Goal: Transaction & Acquisition: Purchase product/service

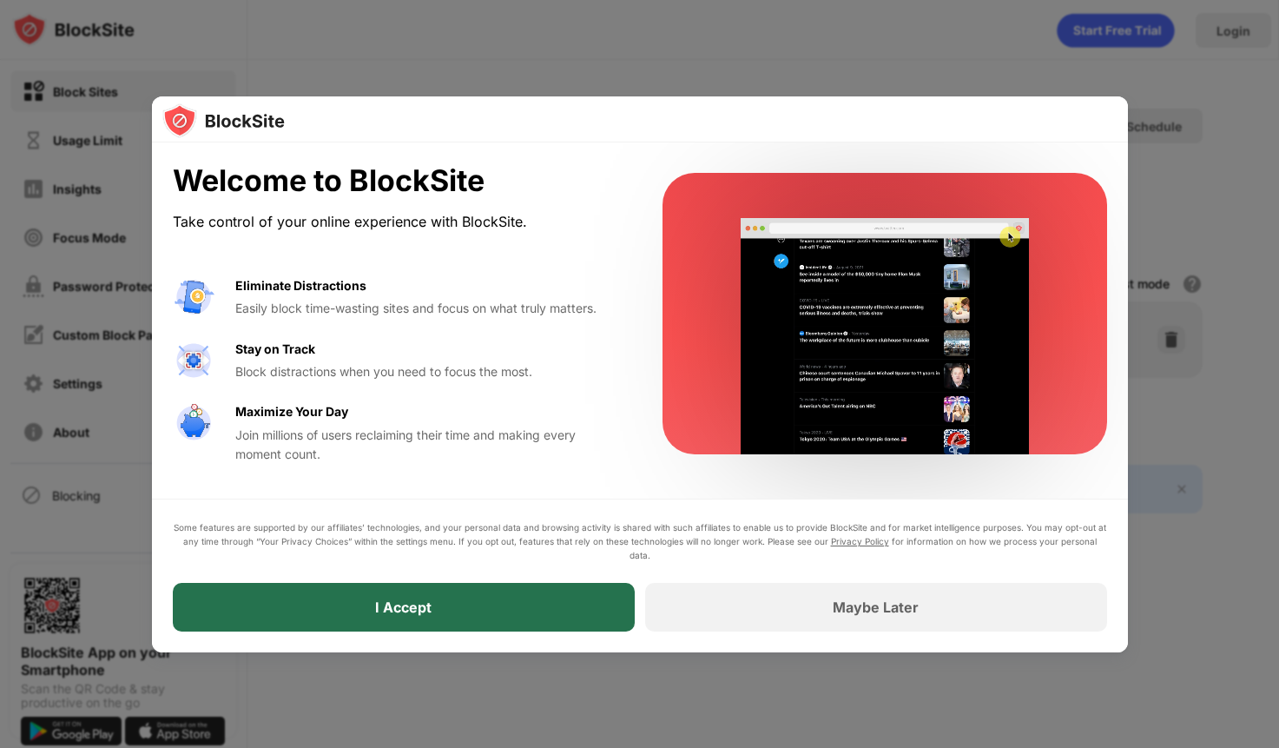
click at [531, 612] on div "I Accept" at bounding box center [404, 607] width 462 height 49
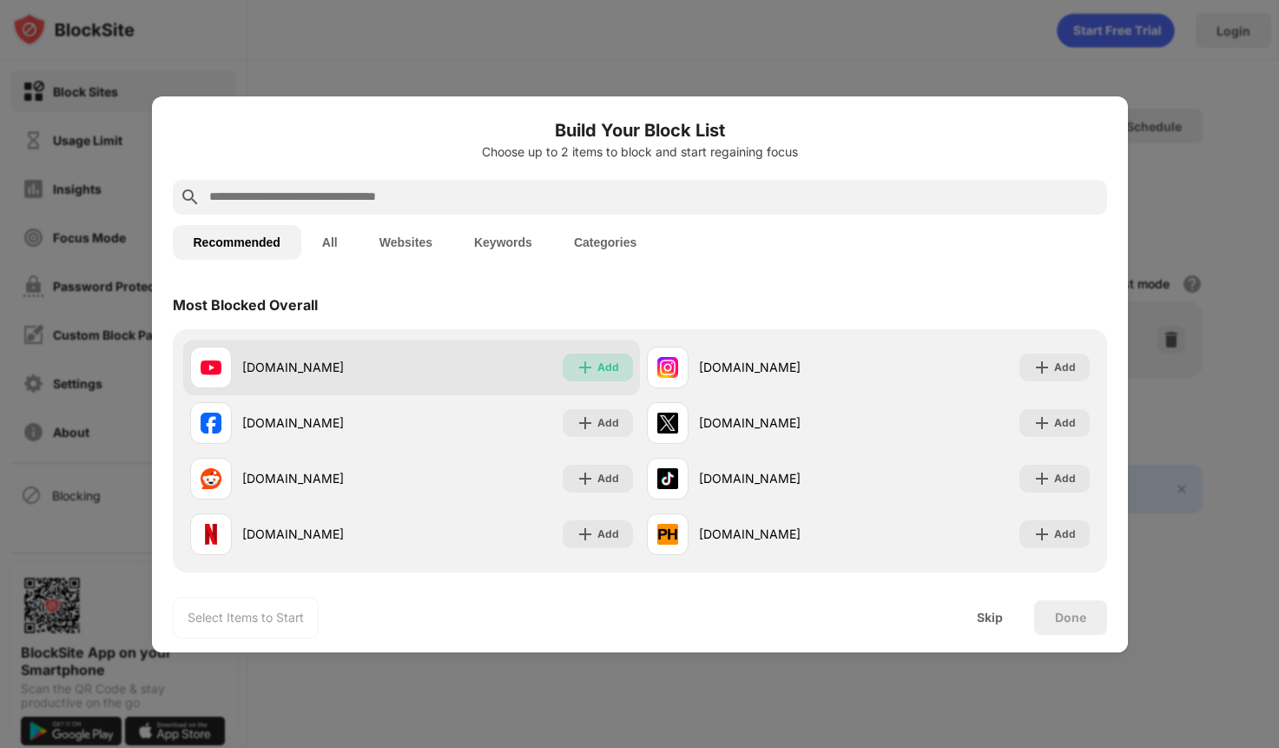
click at [598, 362] on div "Add" at bounding box center [609, 367] width 22 height 17
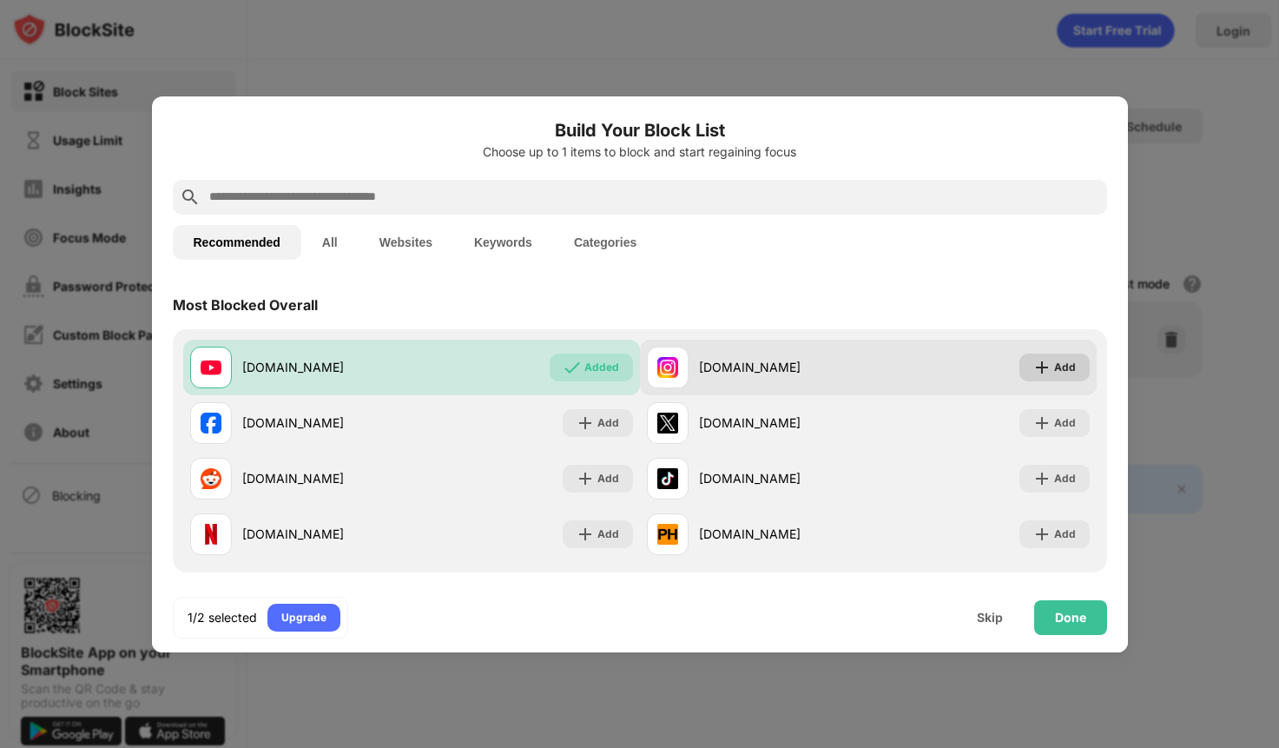
click at [1057, 371] on div "Add" at bounding box center [1065, 367] width 22 height 17
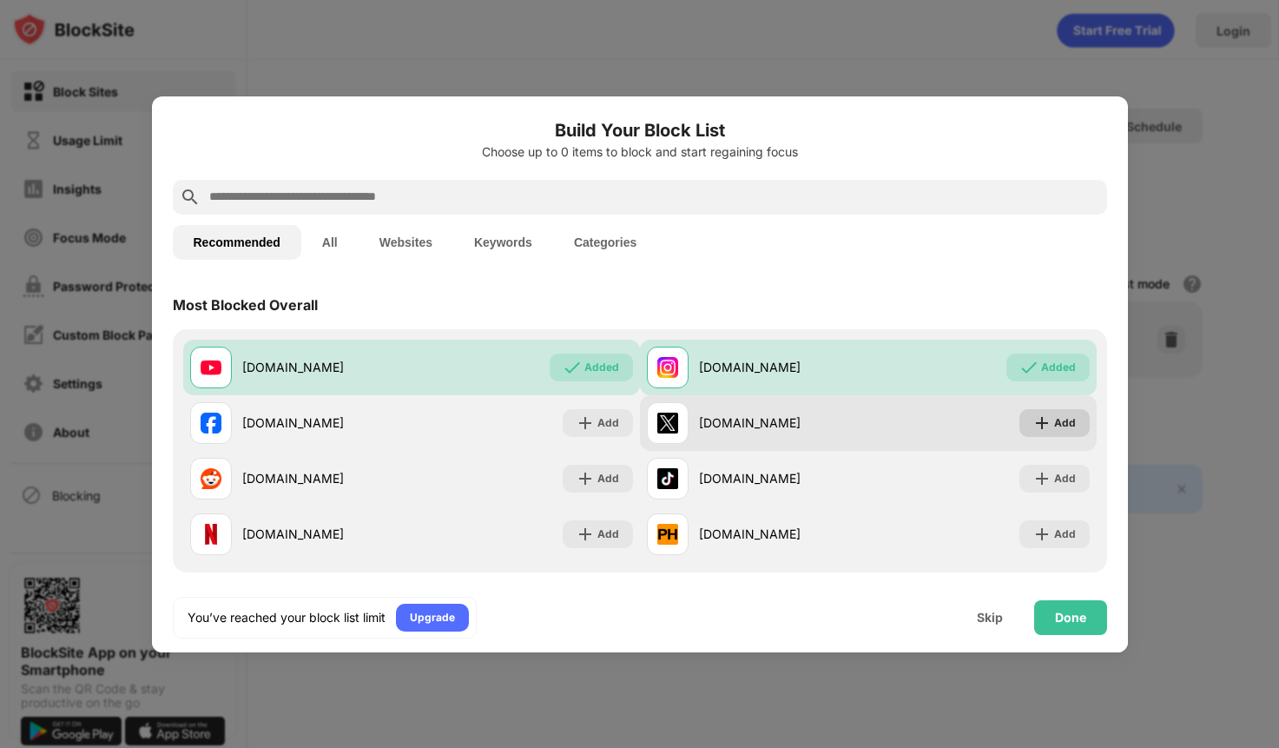
click at [1054, 427] on div "Add" at bounding box center [1065, 422] width 22 height 17
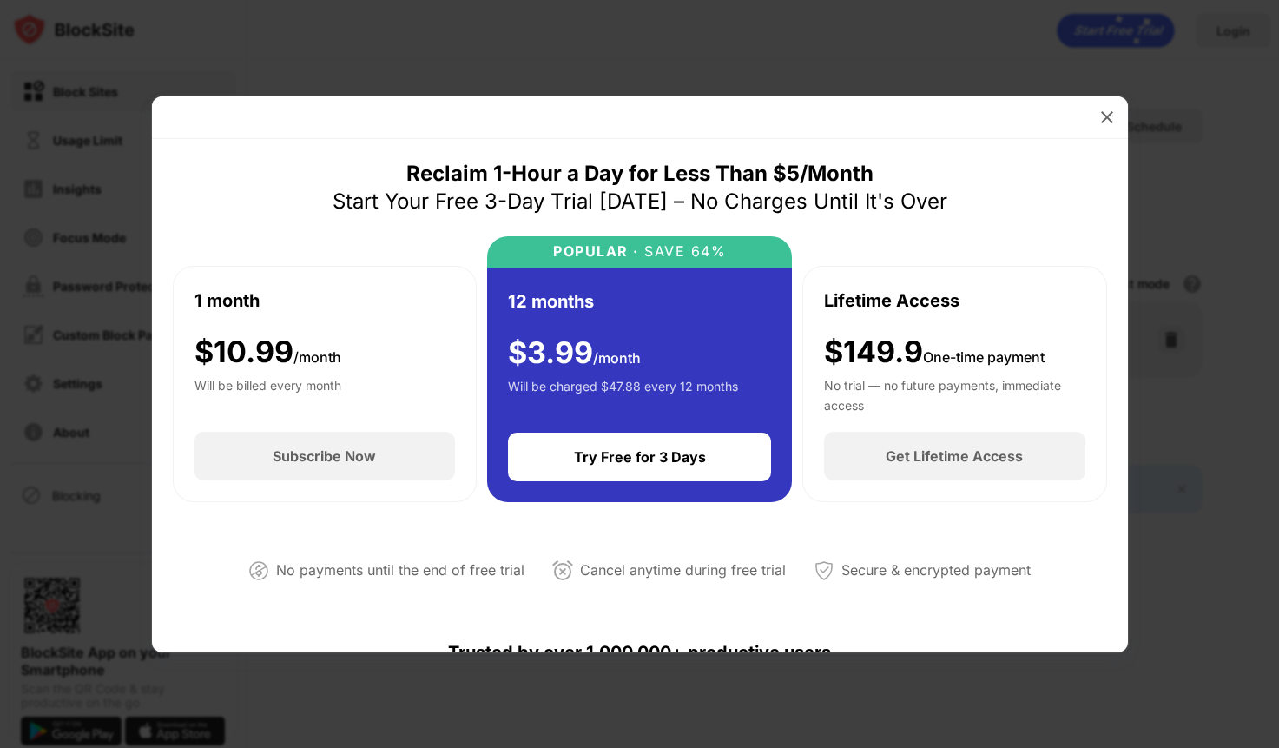
click at [883, 377] on div "No trial — no future payments, immediate access" at bounding box center [954, 393] width 261 height 35
click at [880, 354] on div "$149.9 One-time payment" at bounding box center [934, 352] width 221 height 36
click at [840, 415] on div "Lifetime Access $149.9 One-time payment No trial — no future payments, immediat…" at bounding box center [955, 384] width 305 height 237
click at [849, 468] on div "Get Lifetime Access" at bounding box center [954, 456] width 261 height 49
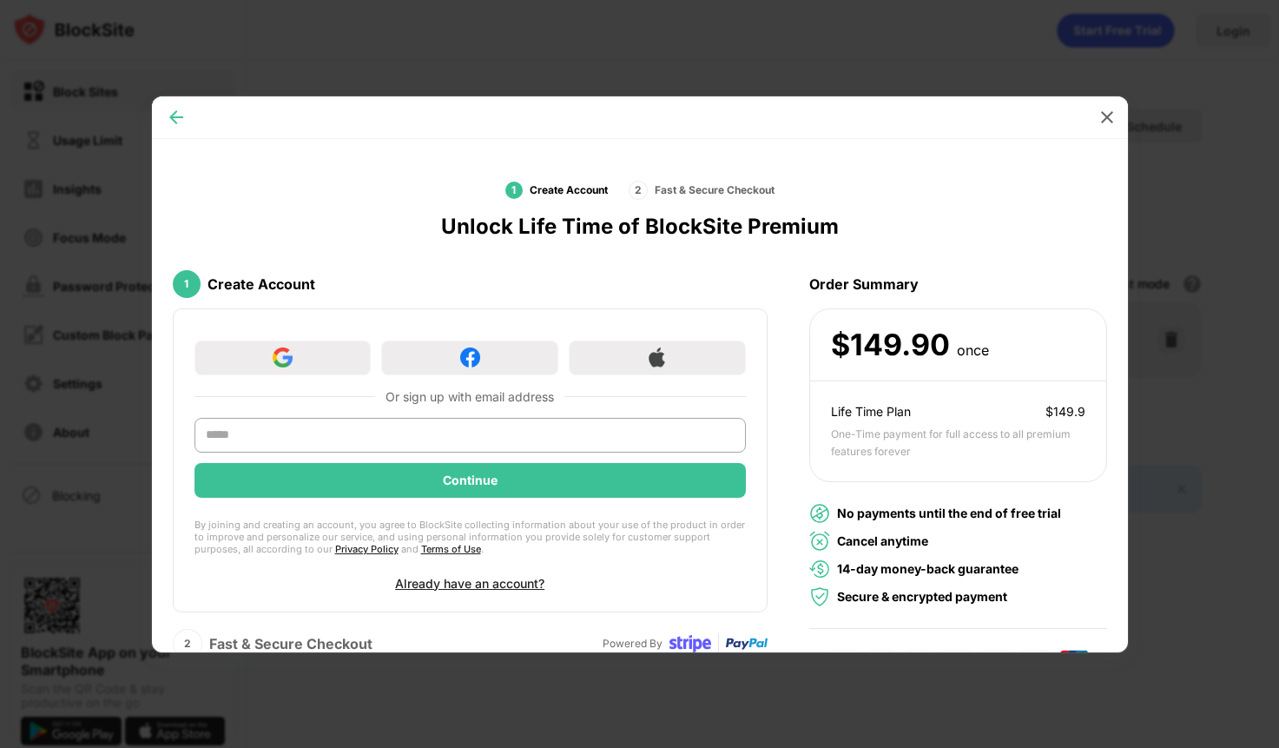
click at [169, 113] on img at bounding box center [176, 117] width 17 height 17
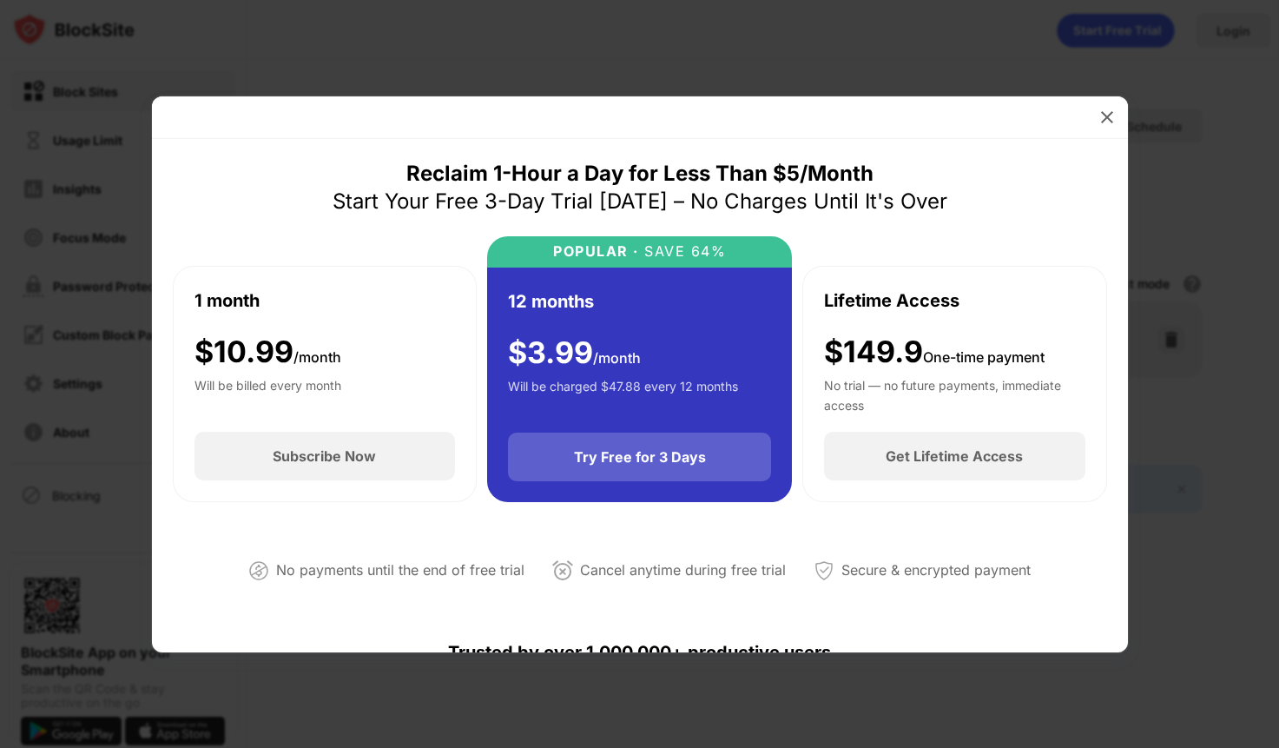
click at [658, 458] on div "Try Free for 3 Days" at bounding box center [640, 456] width 132 height 17
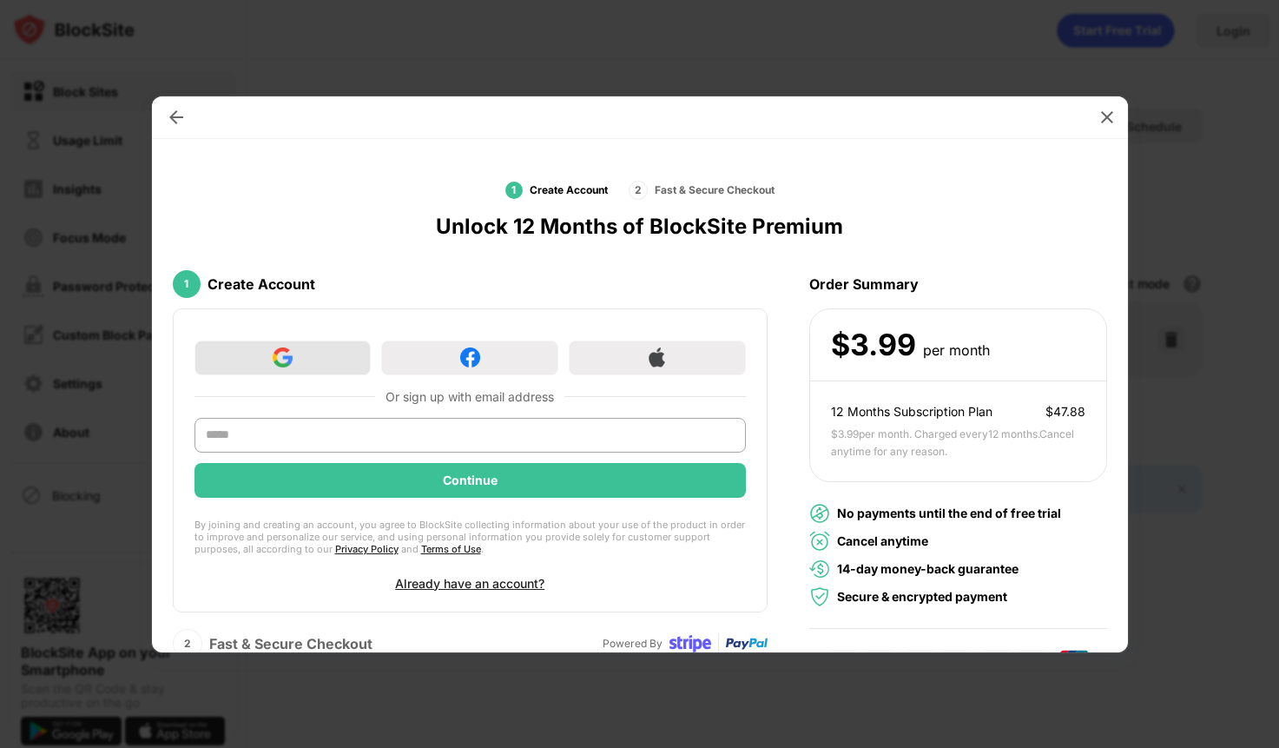
click at [312, 360] on div at bounding box center [283, 357] width 177 height 35
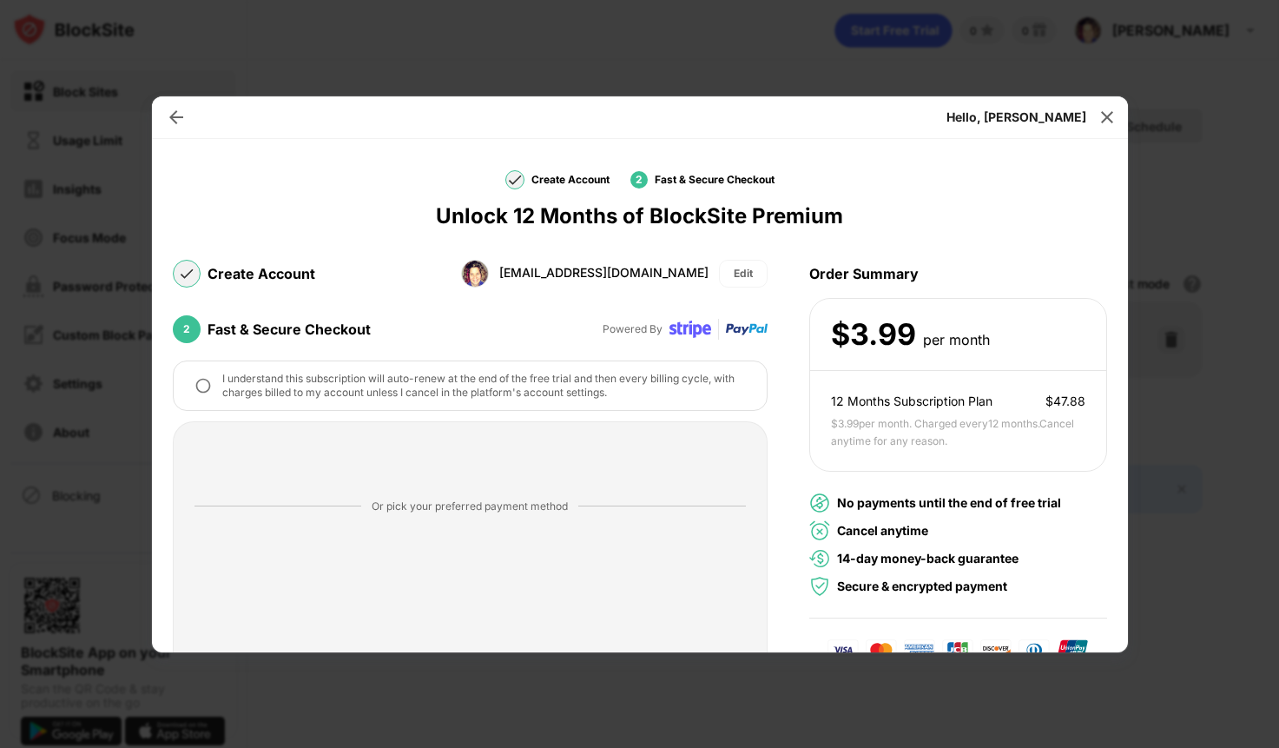
scroll to position [289, 0]
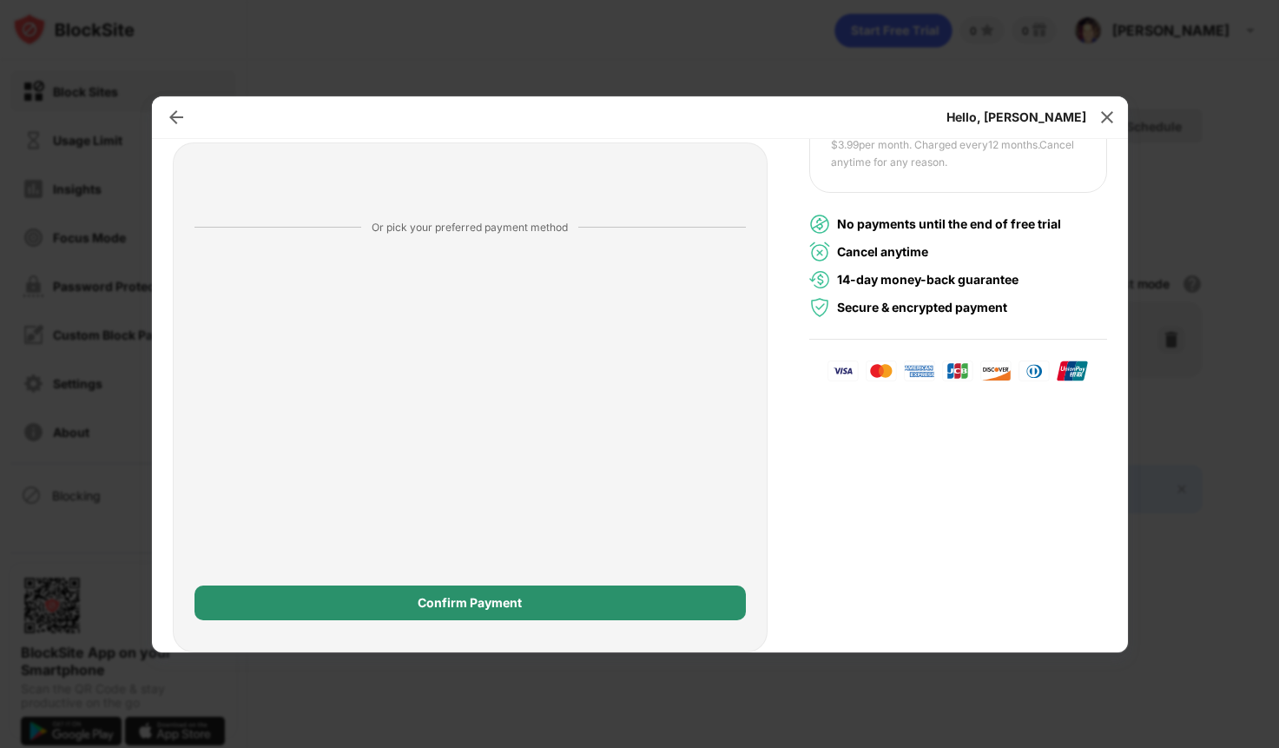
click at [463, 602] on div "Confirm Payment" at bounding box center [470, 603] width 104 height 14
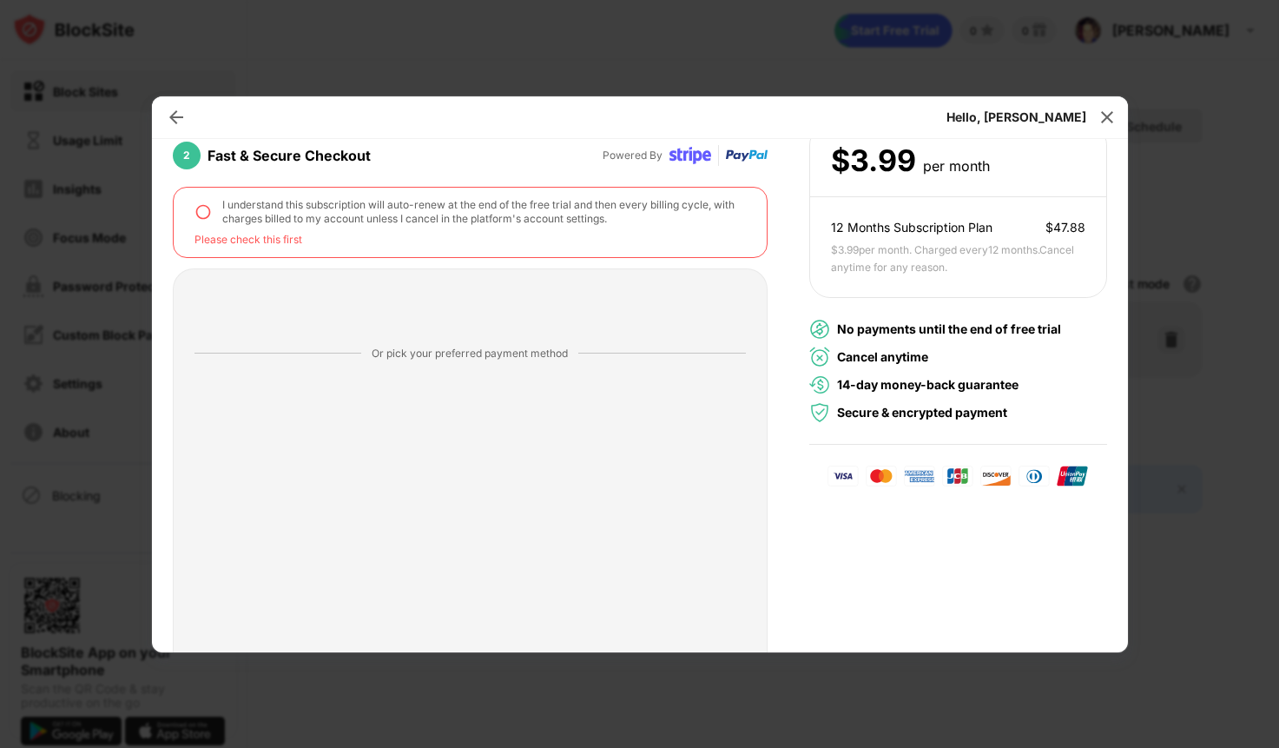
scroll to position [0, 0]
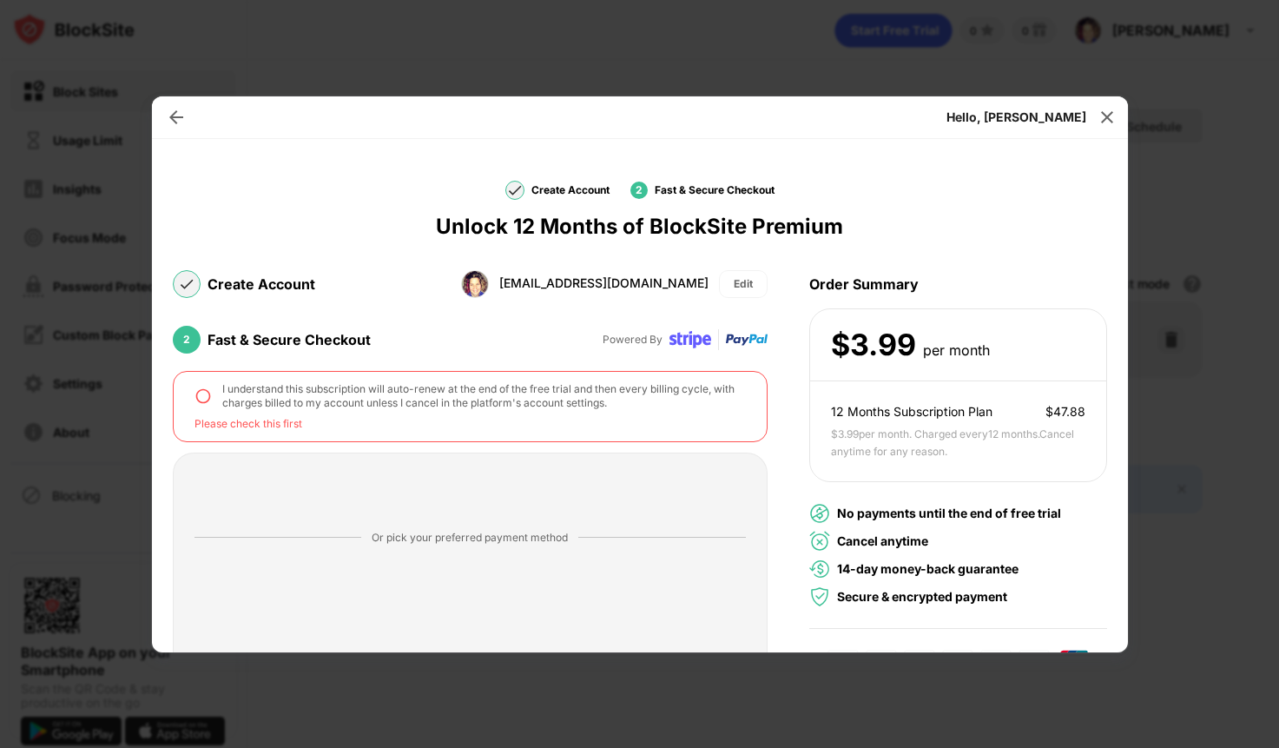
click at [201, 394] on img at bounding box center [203, 395] width 17 height 17
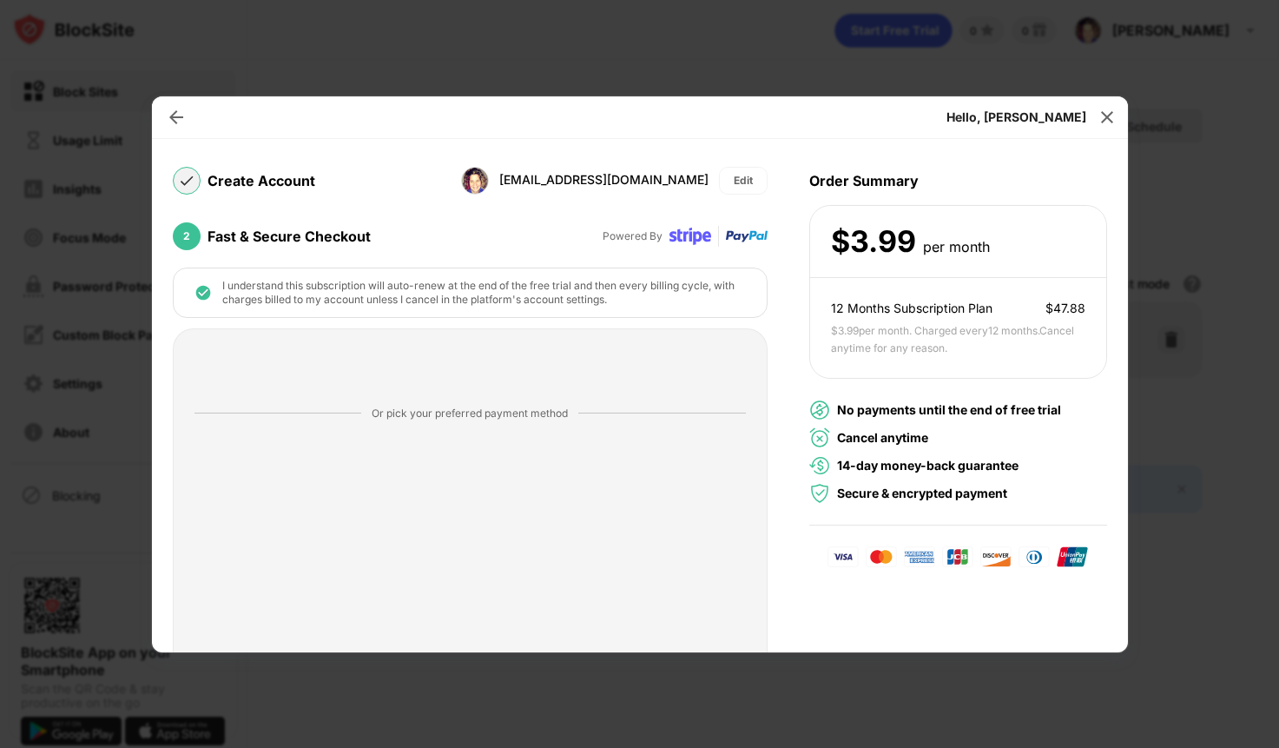
scroll to position [289, 0]
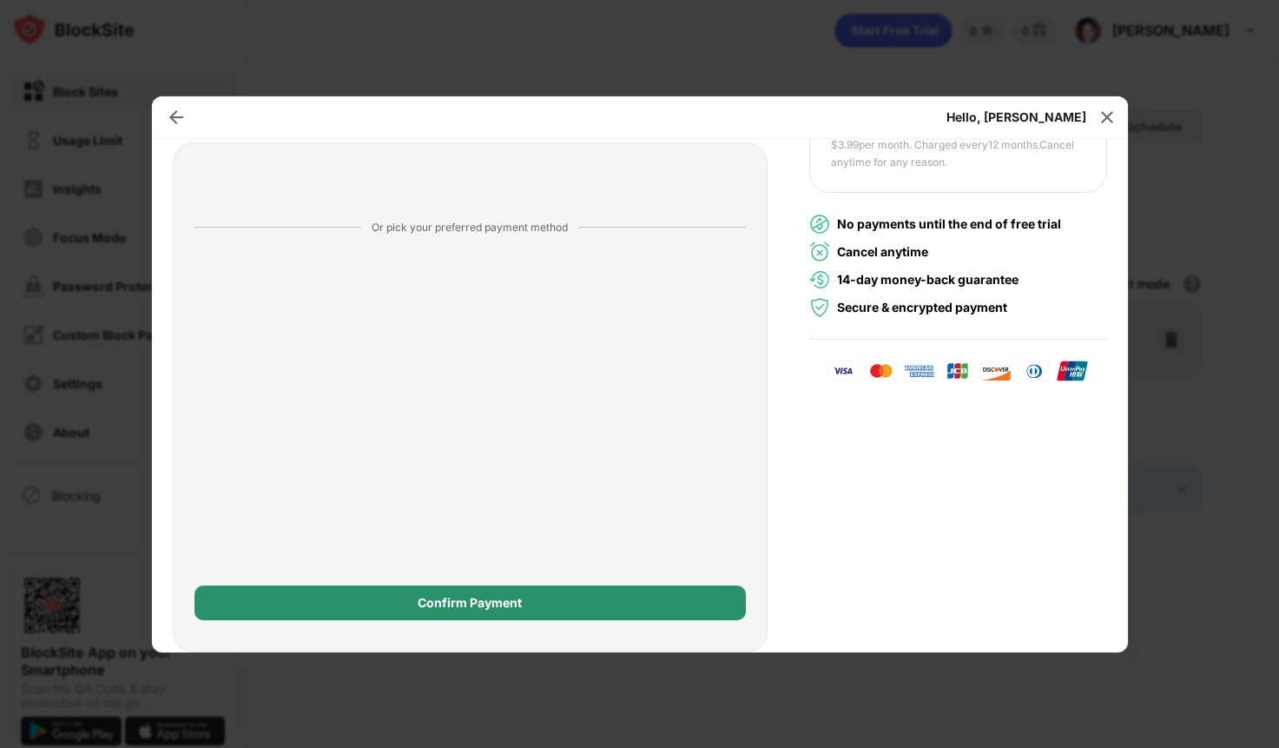
click at [562, 612] on div "Confirm Payment" at bounding box center [471, 602] width 552 height 35
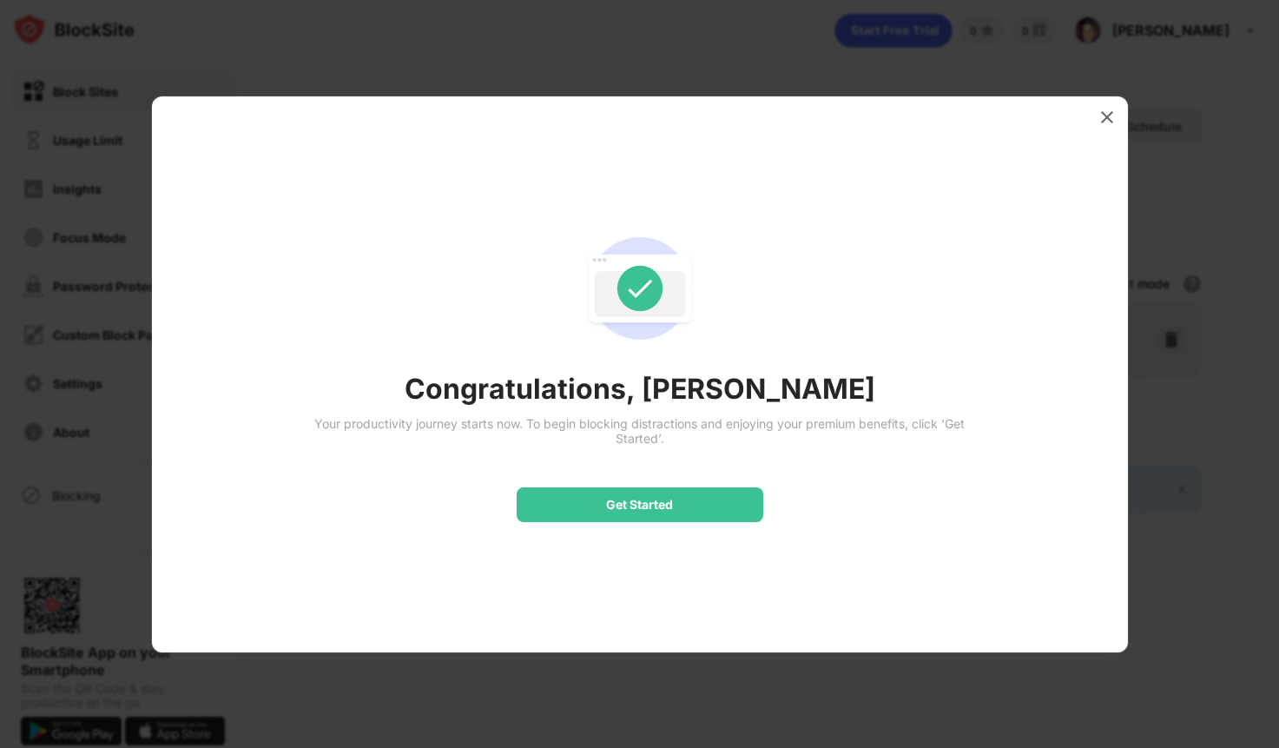
scroll to position [0, 0]
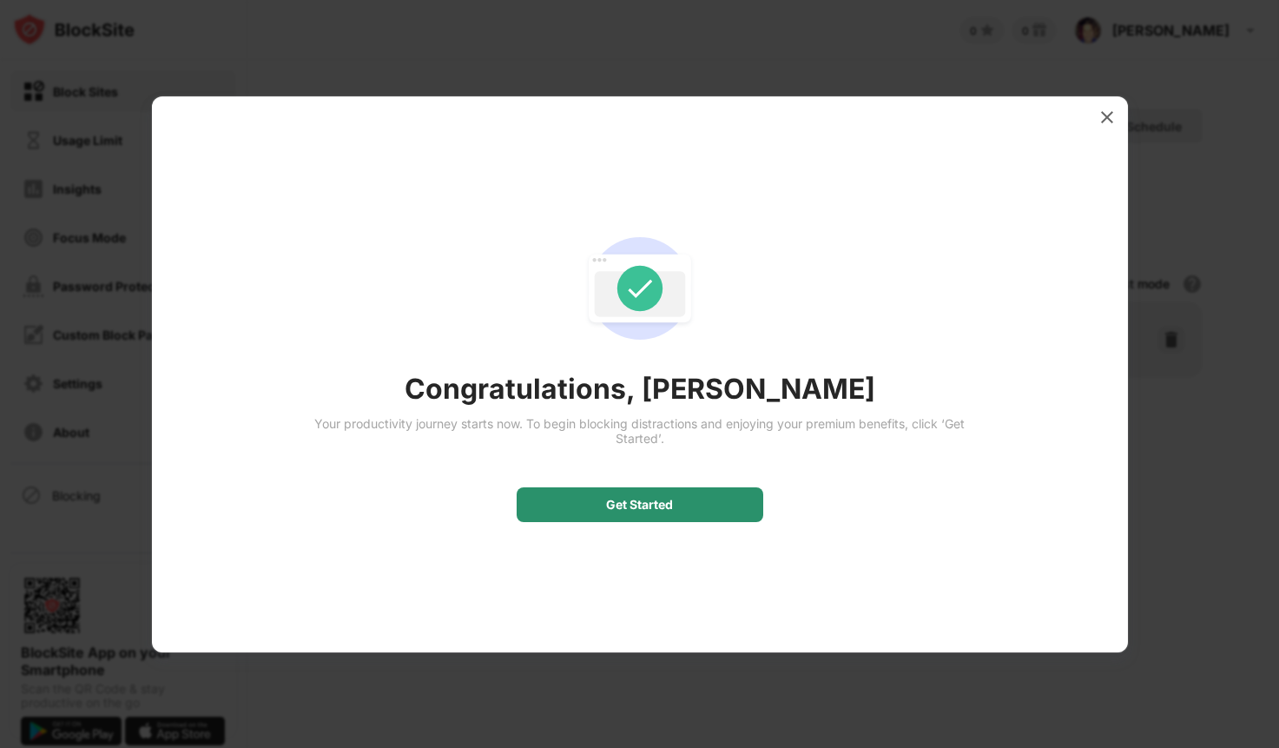
click at [648, 518] on div "Get Started" at bounding box center [640, 504] width 247 height 35
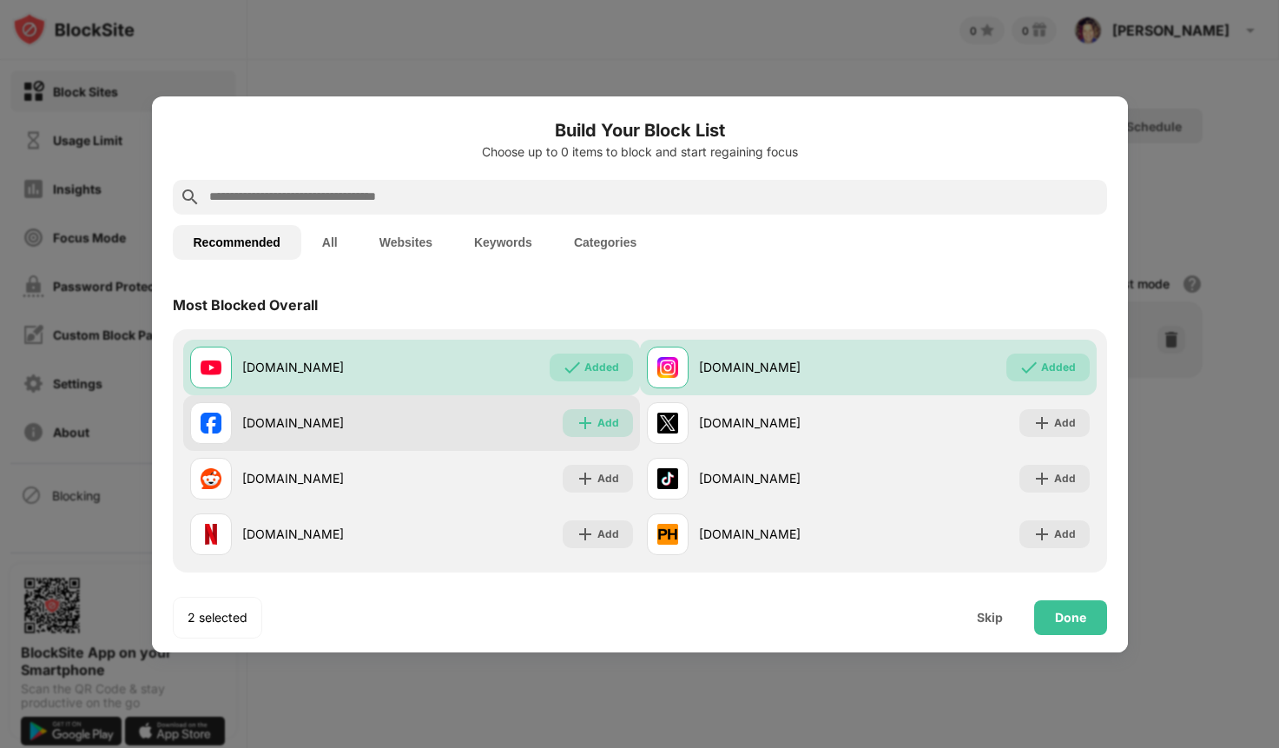
click at [606, 414] on div "Add" at bounding box center [609, 422] width 22 height 17
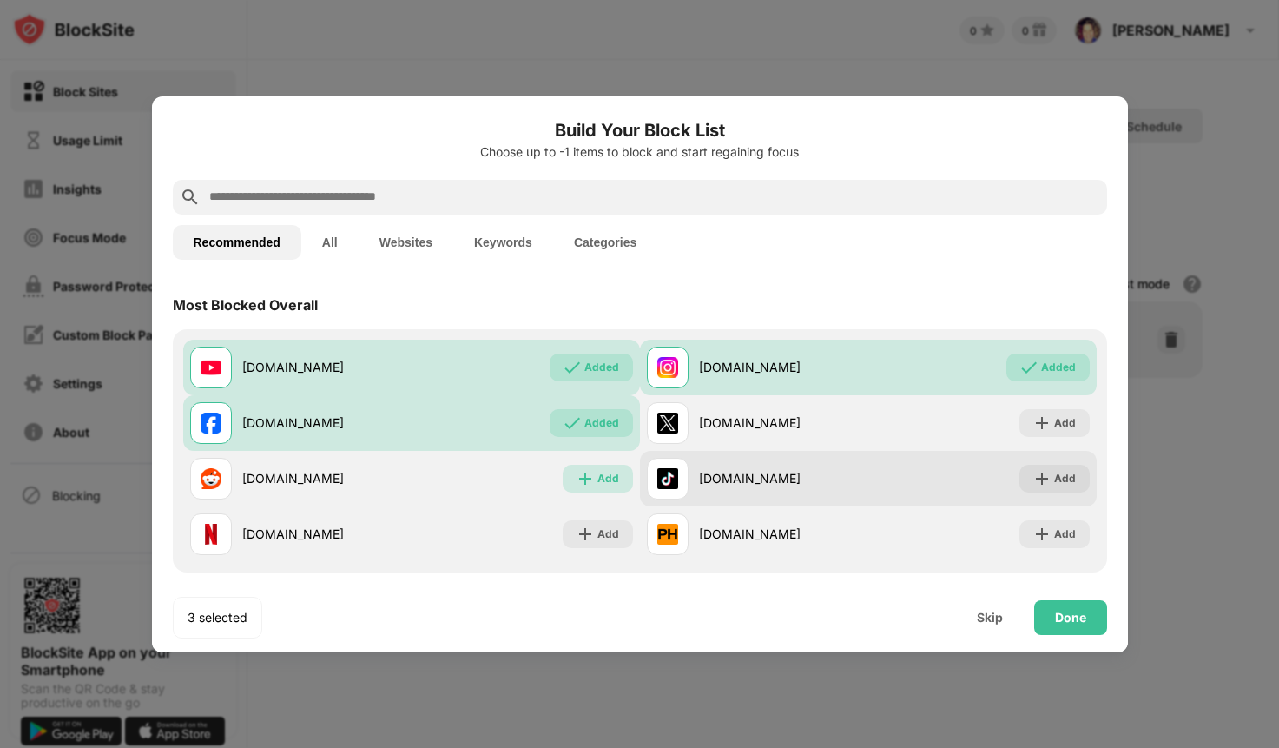
drag, startPoint x: 608, startPoint y: 473, endPoint x: 765, endPoint y: 466, distance: 157.4
click at [608, 473] on div "Add" at bounding box center [609, 478] width 22 height 17
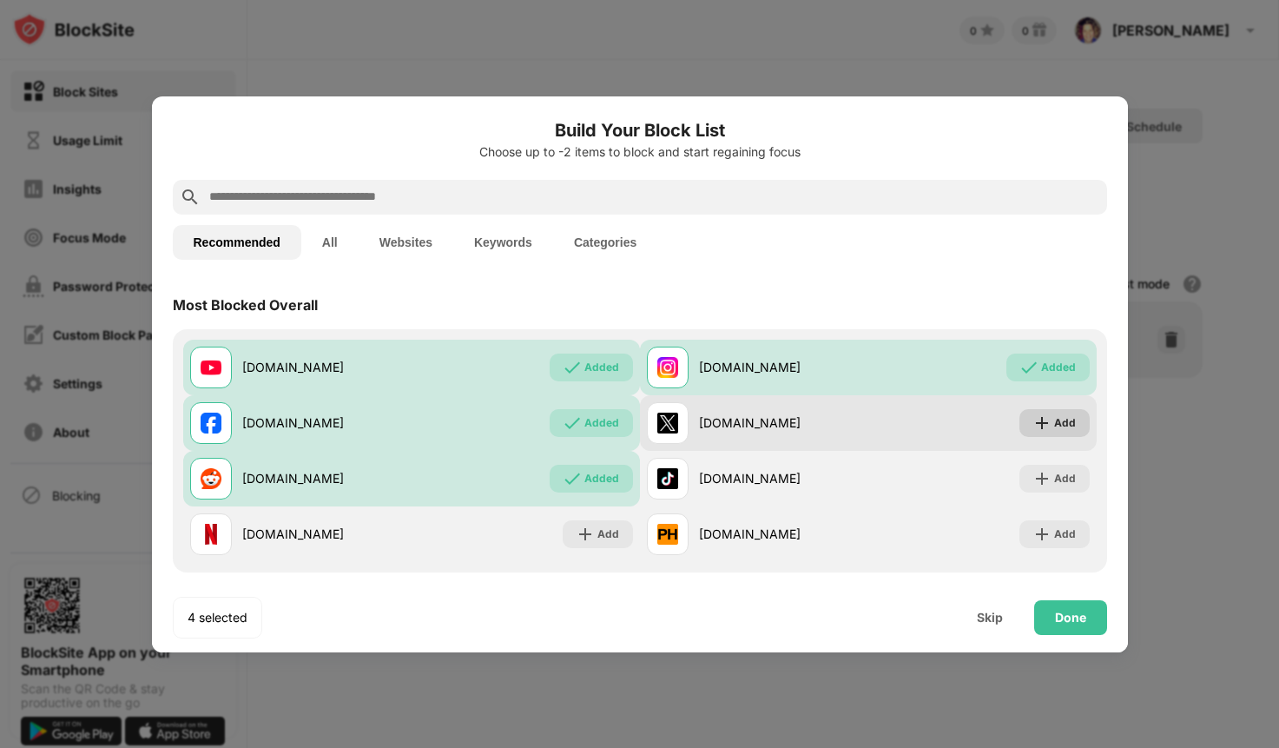
click at [1034, 426] on img at bounding box center [1042, 422] width 17 height 17
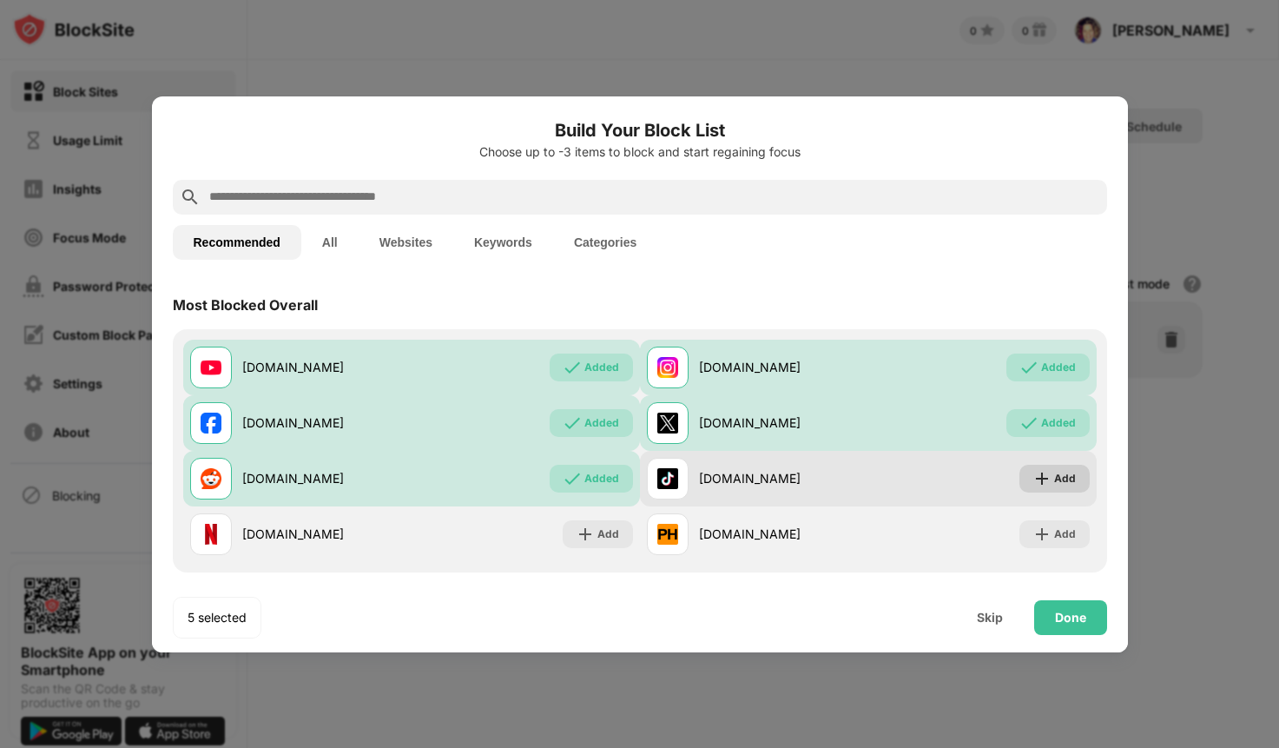
click at [1045, 466] on div "Add" at bounding box center [1055, 479] width 70 height 28
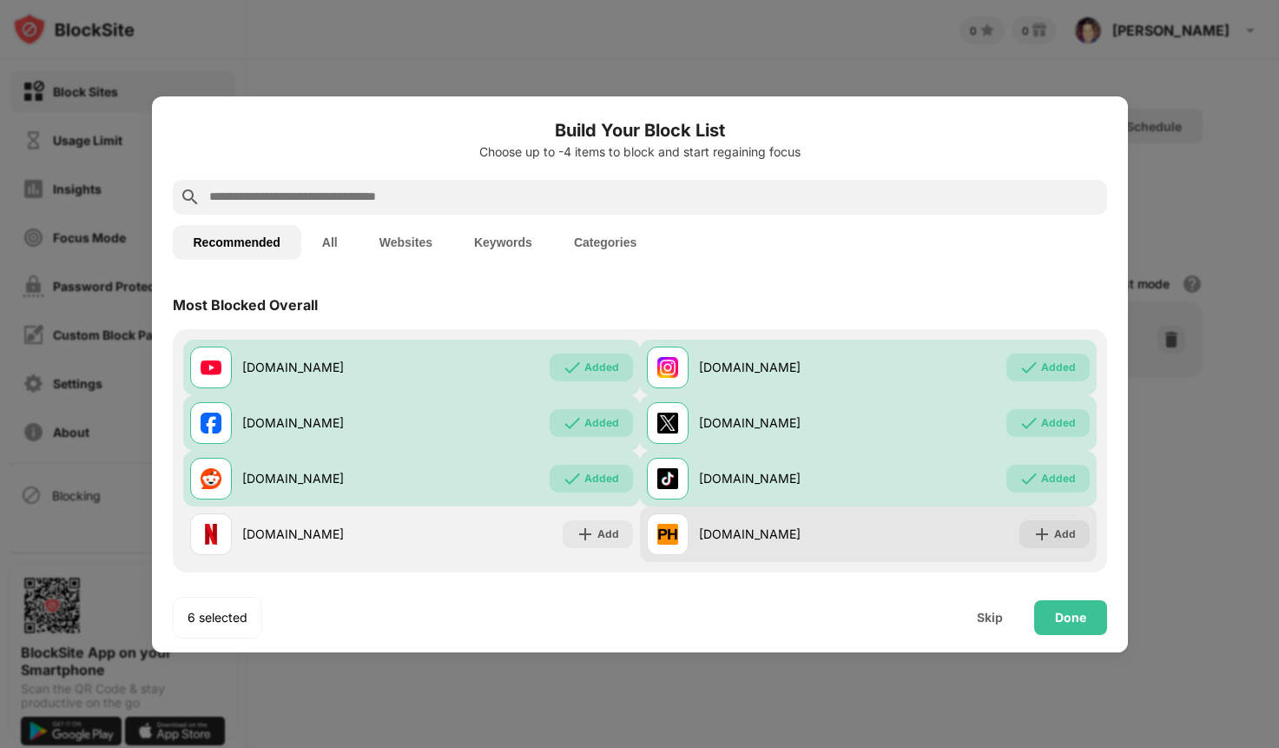
click at [1054, 548] on div "[DOMAIN_NAME] Add" at bounding box center [868, 534] width 457 height 56
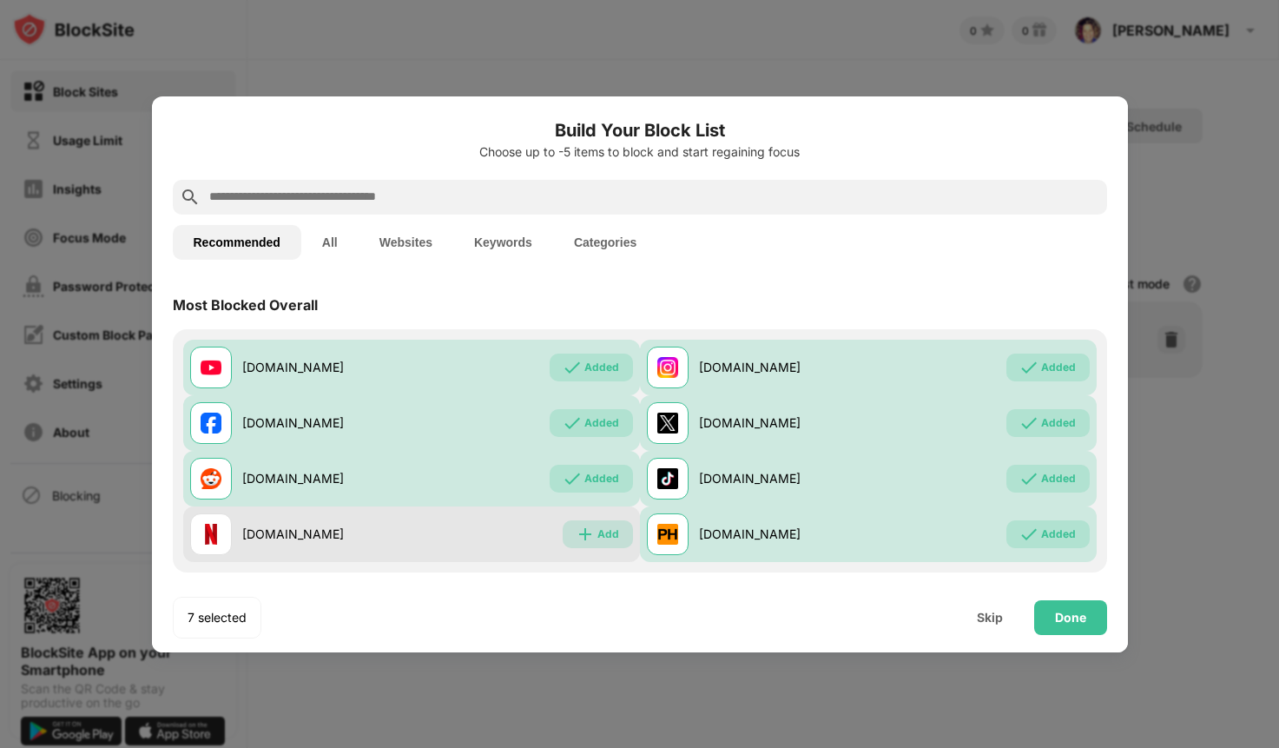
click at [612, 538] on div "Add" at bounding box center [609, 534] width 22 height 17
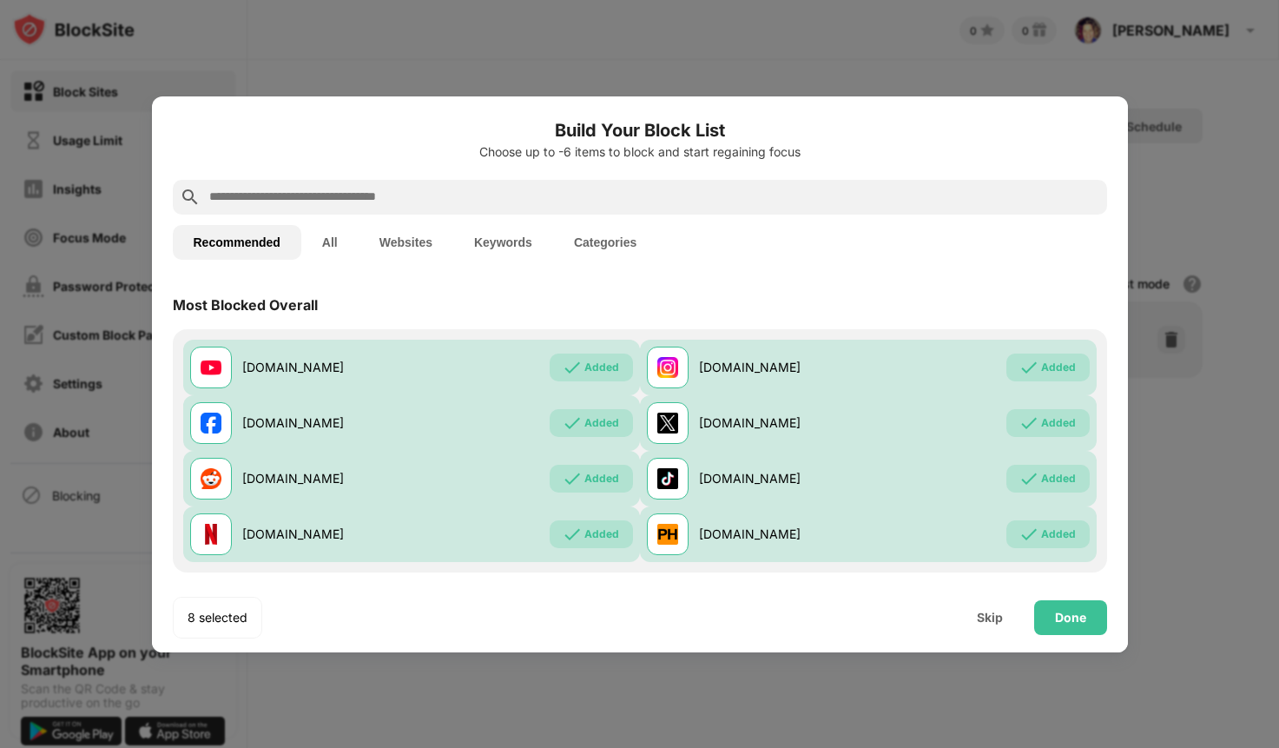
click at [565, 187] on input "text" at bounding box center [654, 197] width 893 height 21
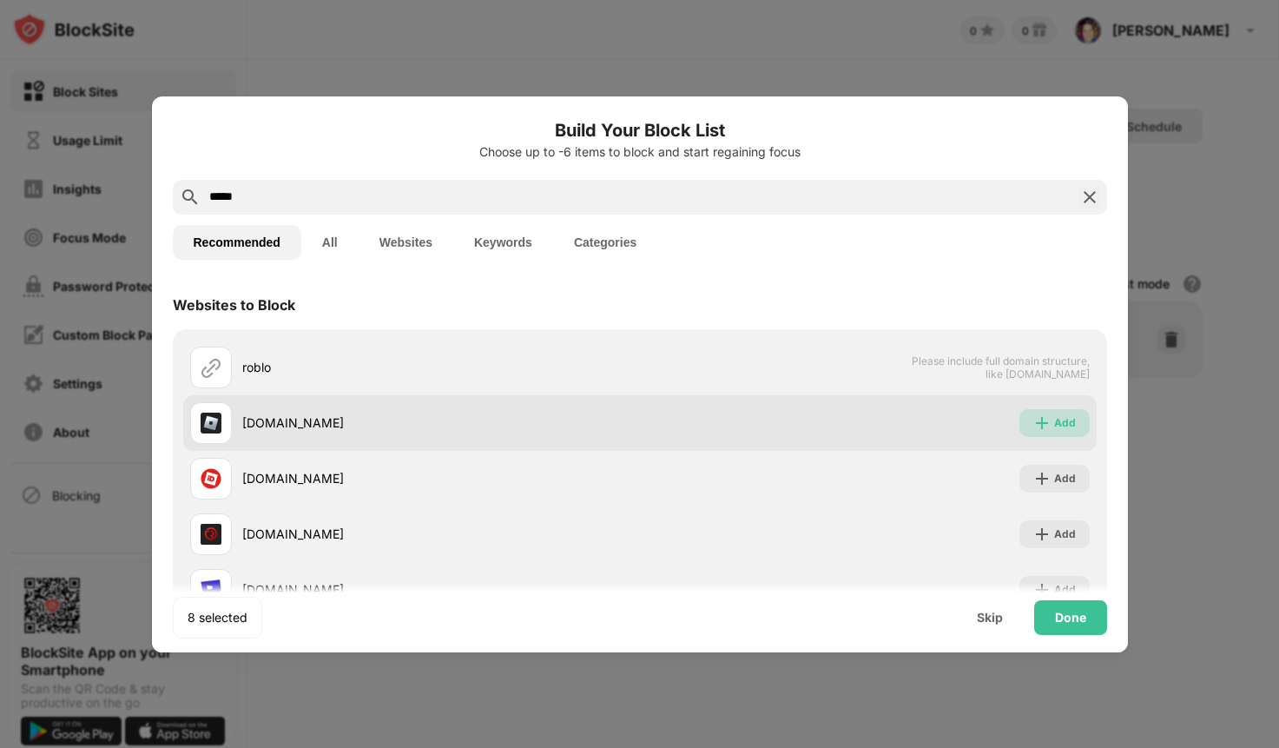
click at [1054, 426] on div "Add" at bounding box center [1065, 422] width 22 height 17
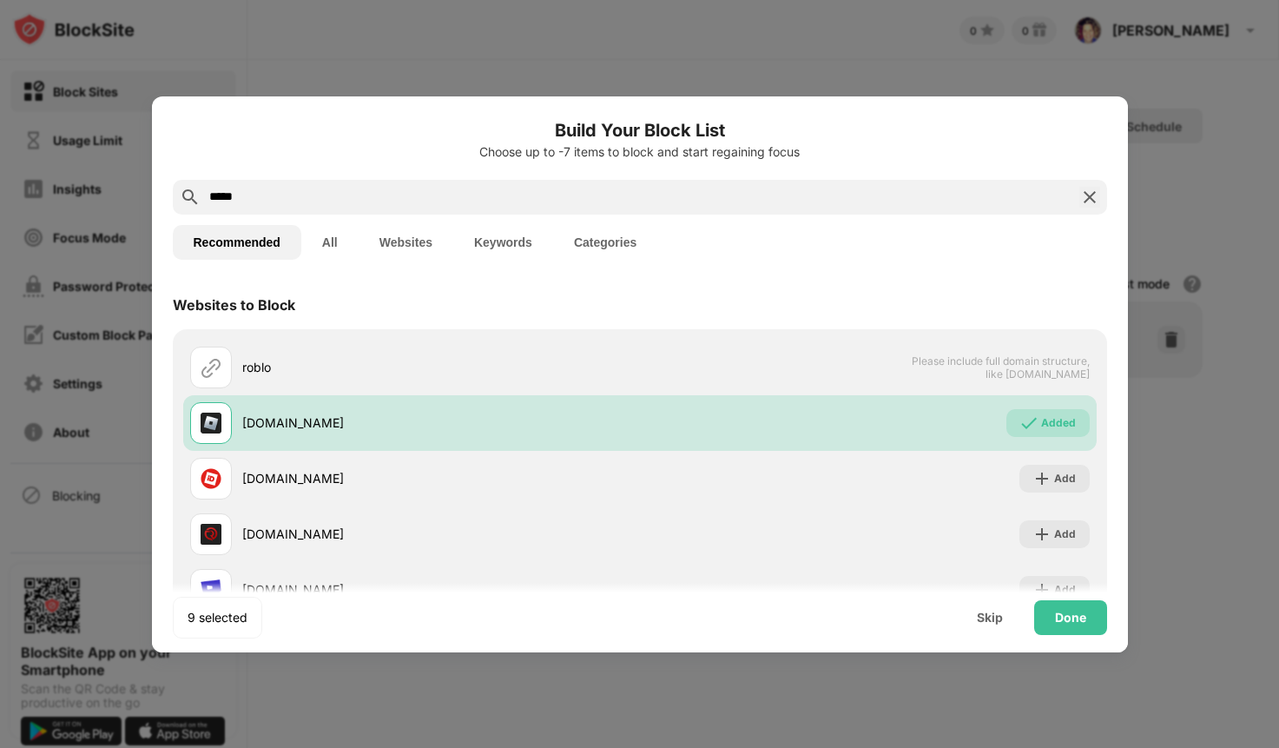
drag, startPoint x: 263, startPoint y: 198, endPoint x: 184, endPoint y: 194, distance: 79.2
click at [184, 194] on div "*****" at bounding box center [640, 197] width 935 height 35
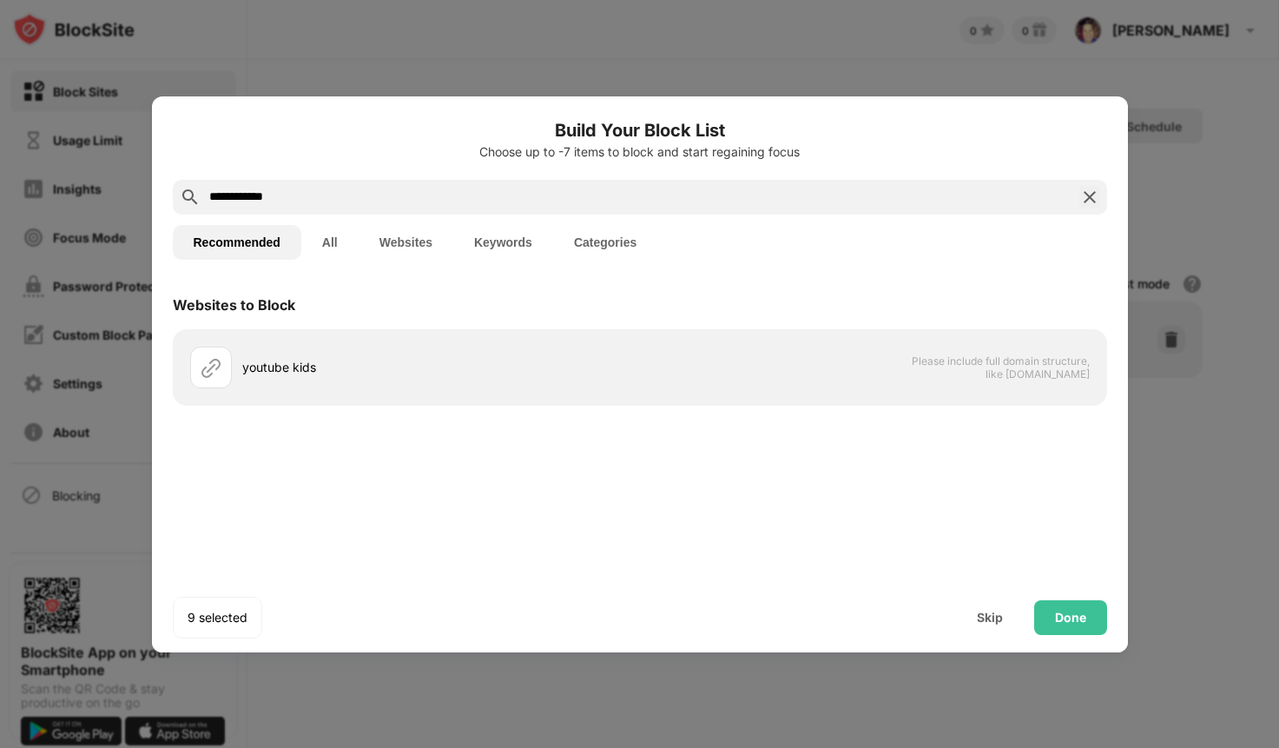
drag, startPoint x: 364, startPoint y: 199, endPoint x: 120, endPoint y: 193, distance: 244.2
click at [120, 747] on div "**********" at bounding box center [639, 748] width 1279 height 0
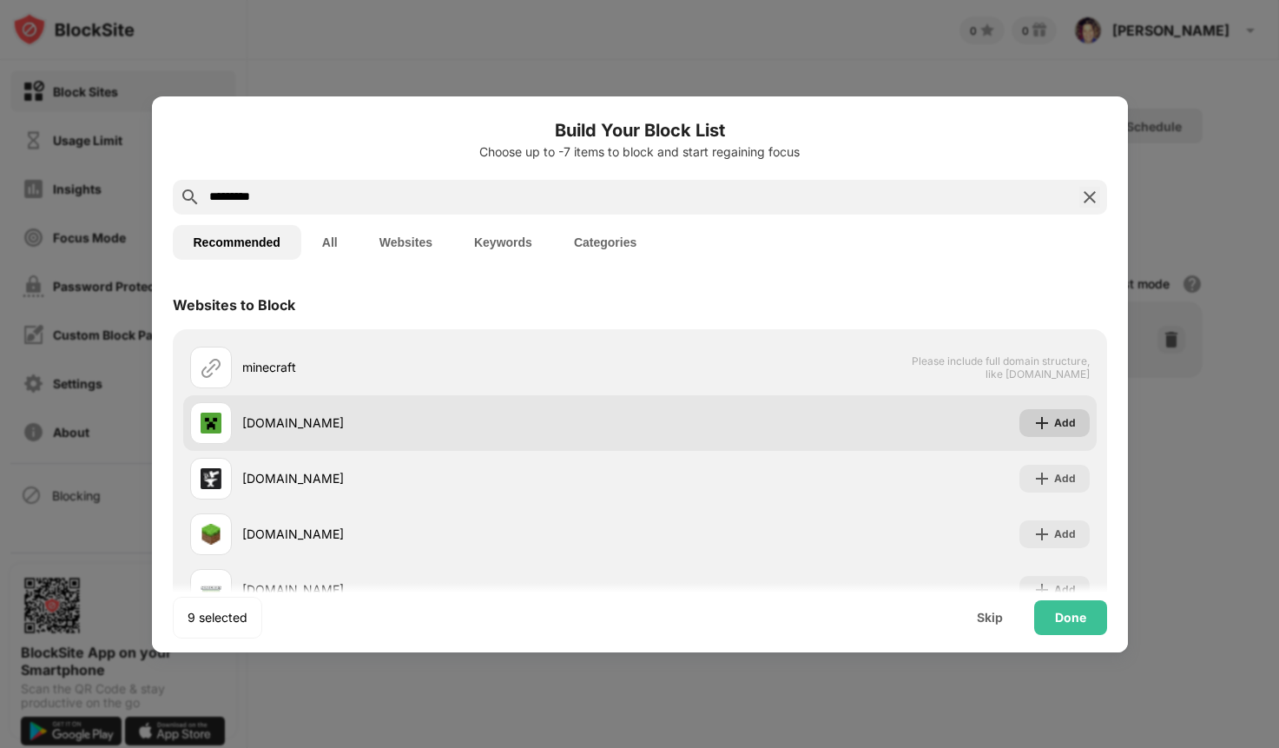
type input "*********"
click at [1054, 416] on div "Add" at bounding box center [1065, 422] width 22 height 17
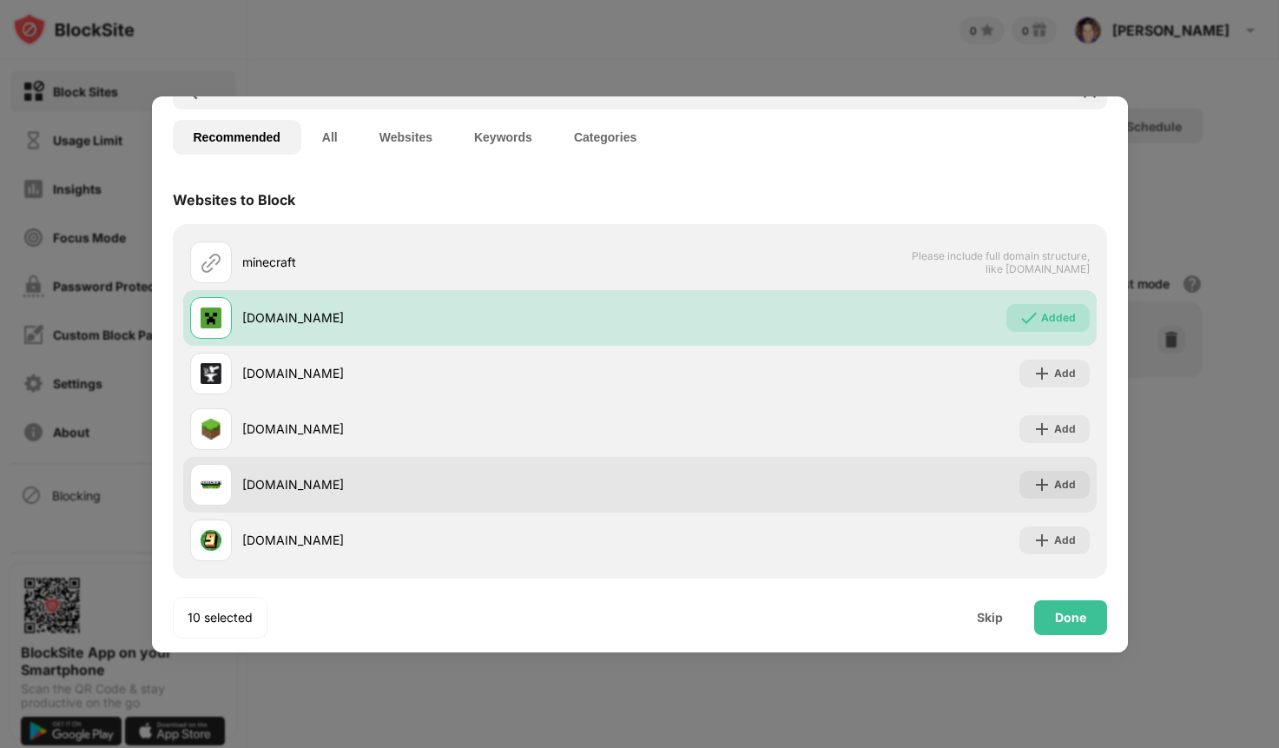
scroll to position [118, 0]
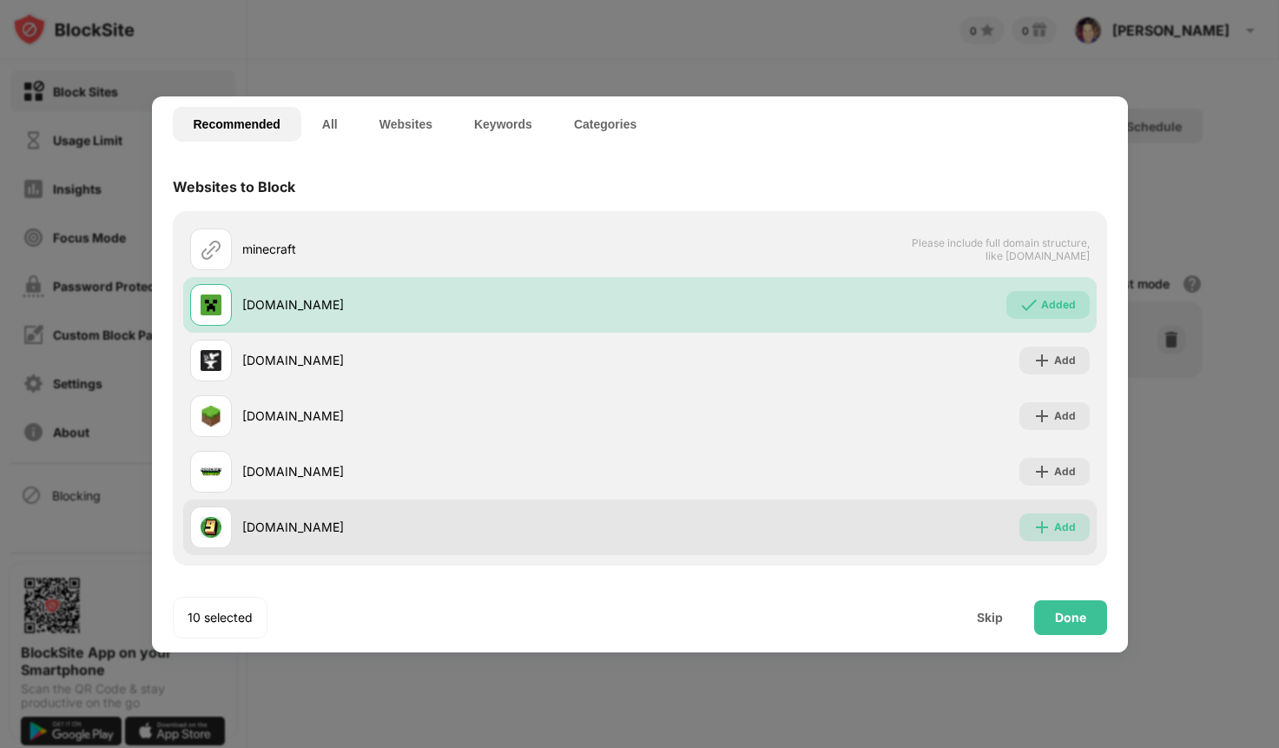
drag, startPoint x: 1059, startPoint y: 519, endPoint x: 1055, endPoint y: 491, distance: 28.0
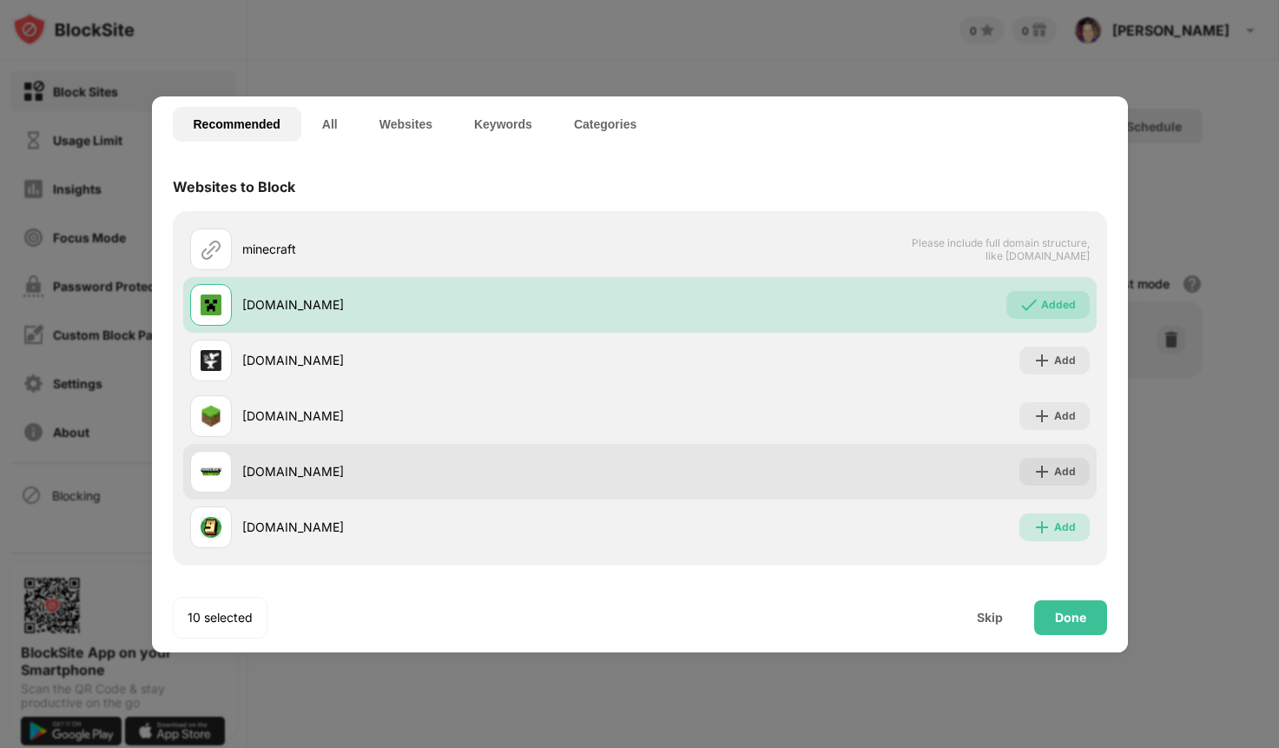
click at [1058, 519] on div "Add" at bounding box center [1065, 527] width 22 height 17
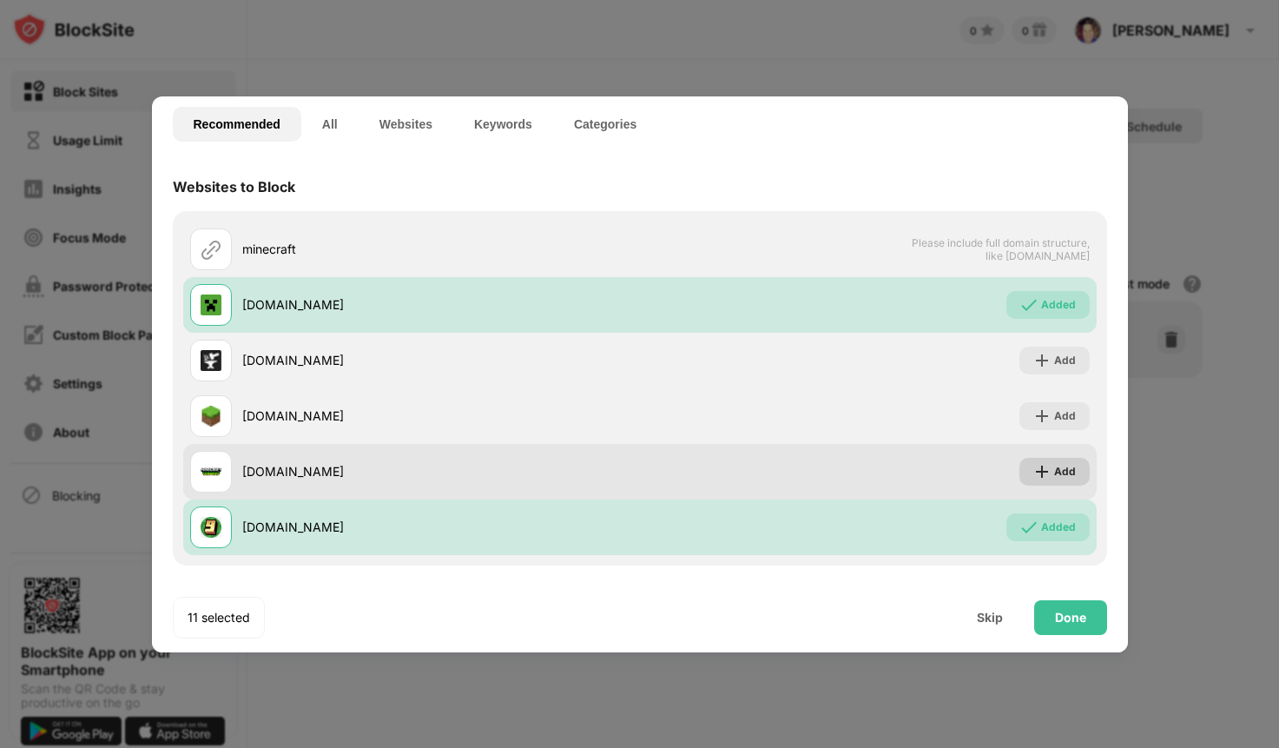
click at [1054, 466] on div "Add" at bounding box center [1065, 471] width 22 height 17
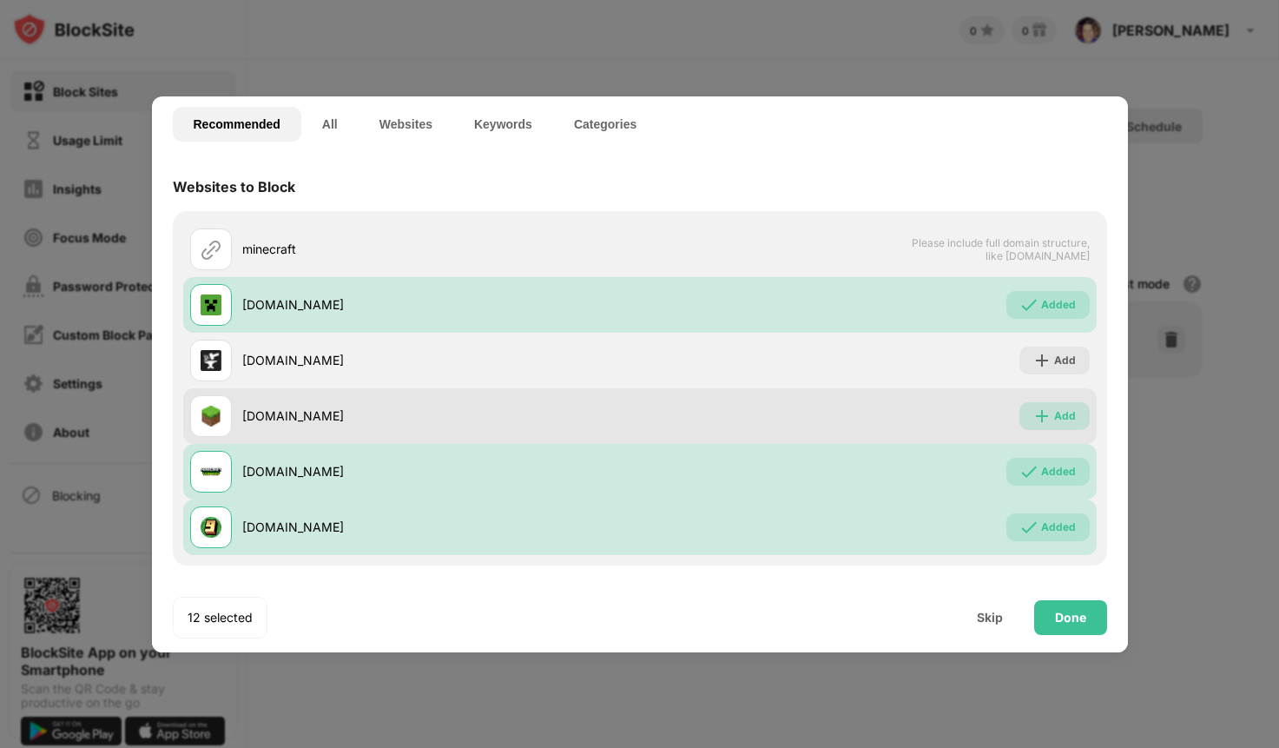
click at [1054, 418] on div "Add" at bounding box center [1065, 415] width 22 height 17
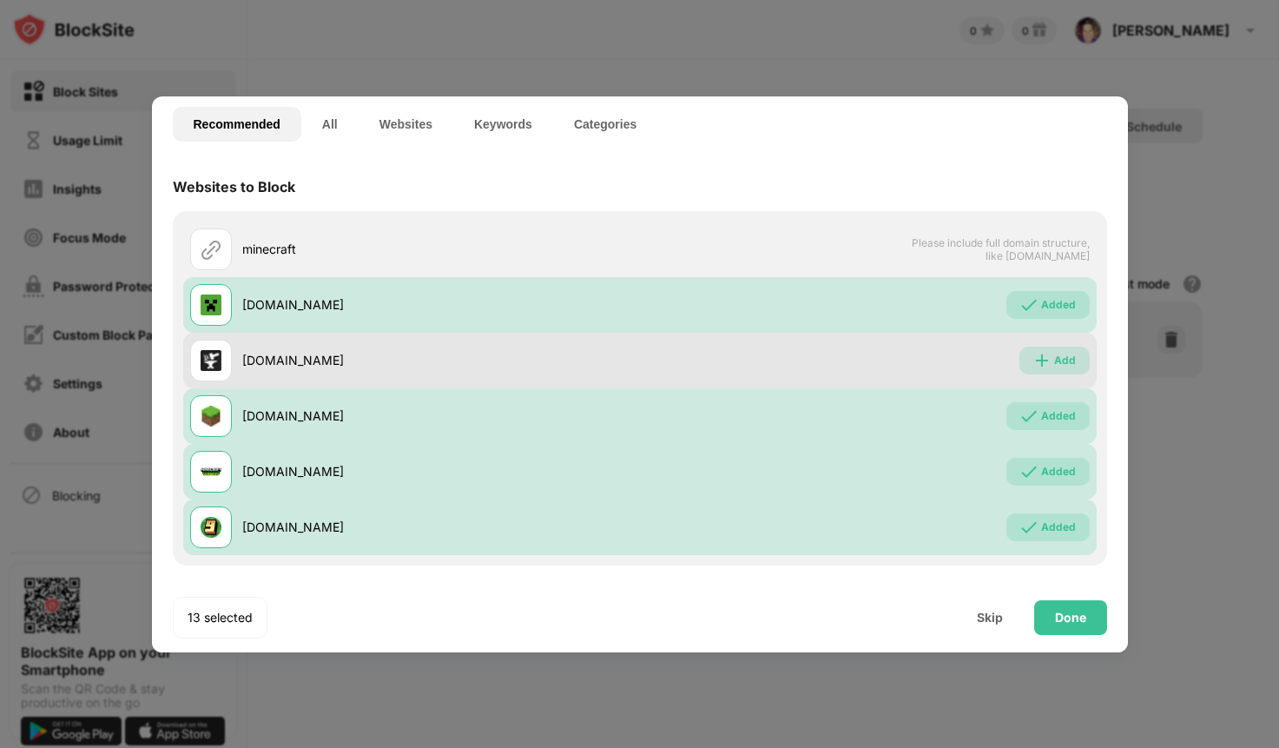
click at [1038, 364] on img at bounding box center [1042, 360] width 17 height 17
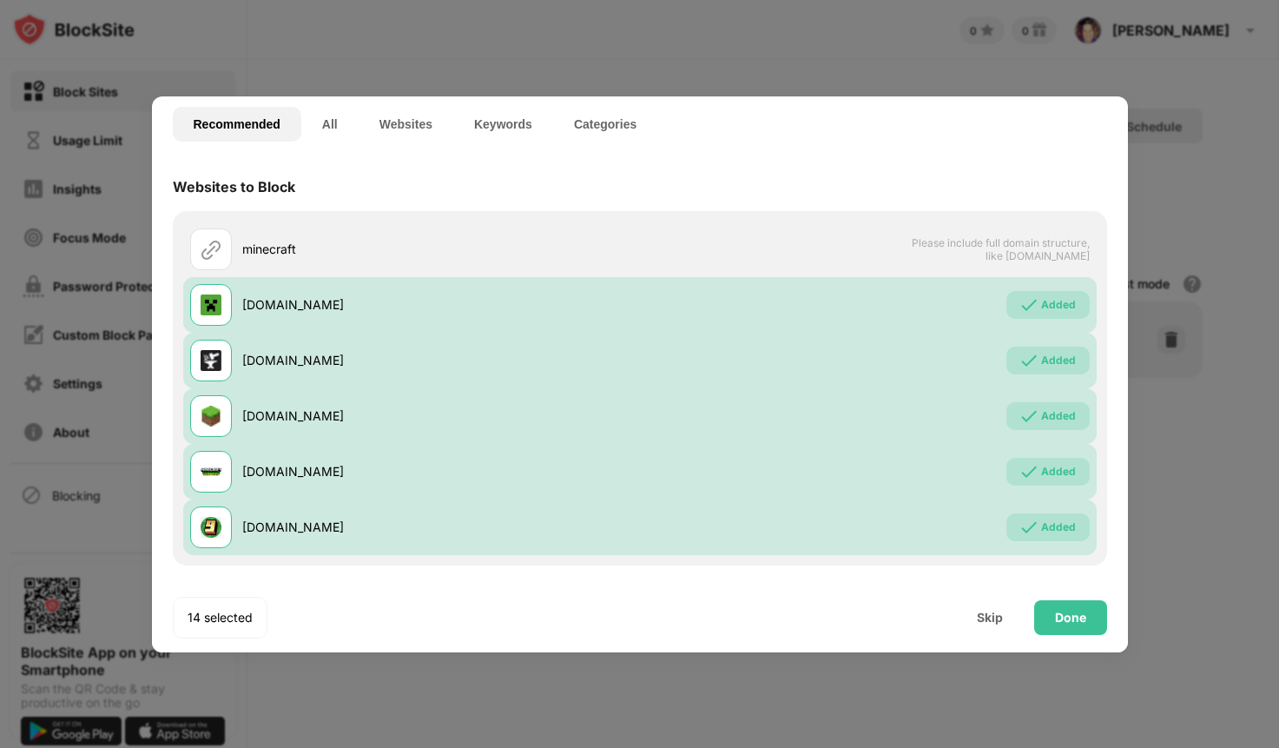
scroll to position [0, 0]
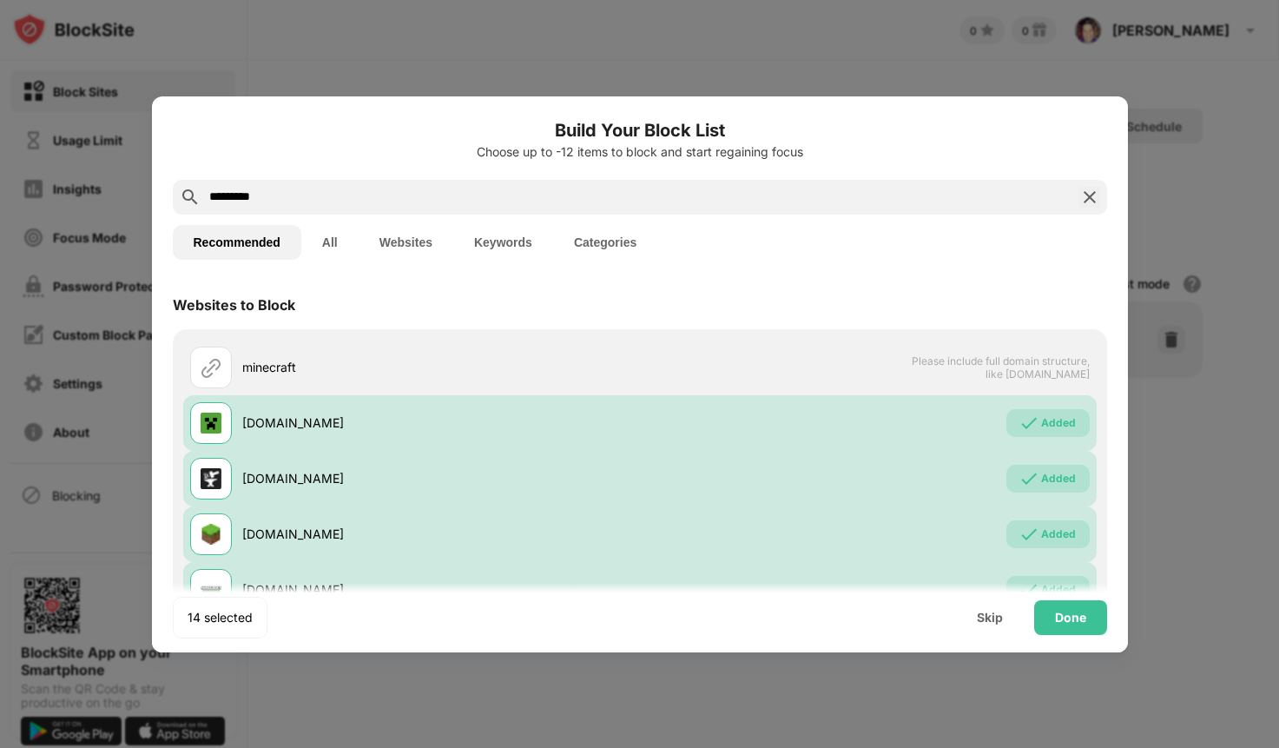
drag, startPoint x: 278, startPoint y: 198, endPoint x: 169, endPoint y: 196, distance: 108.6
click at [169, 196] on div "Build Your Block List Choose up to -12 items to block and start regaining focus…" at bounding box center [640, 433] width 976 height 674
click at [1111, 610] on div "14 selected Skip Done" at bounding box center [640, 617] width 976 height 69
click at [1100, 616] on div "Done" at bounding box center [1071, 617] width 73 height 35
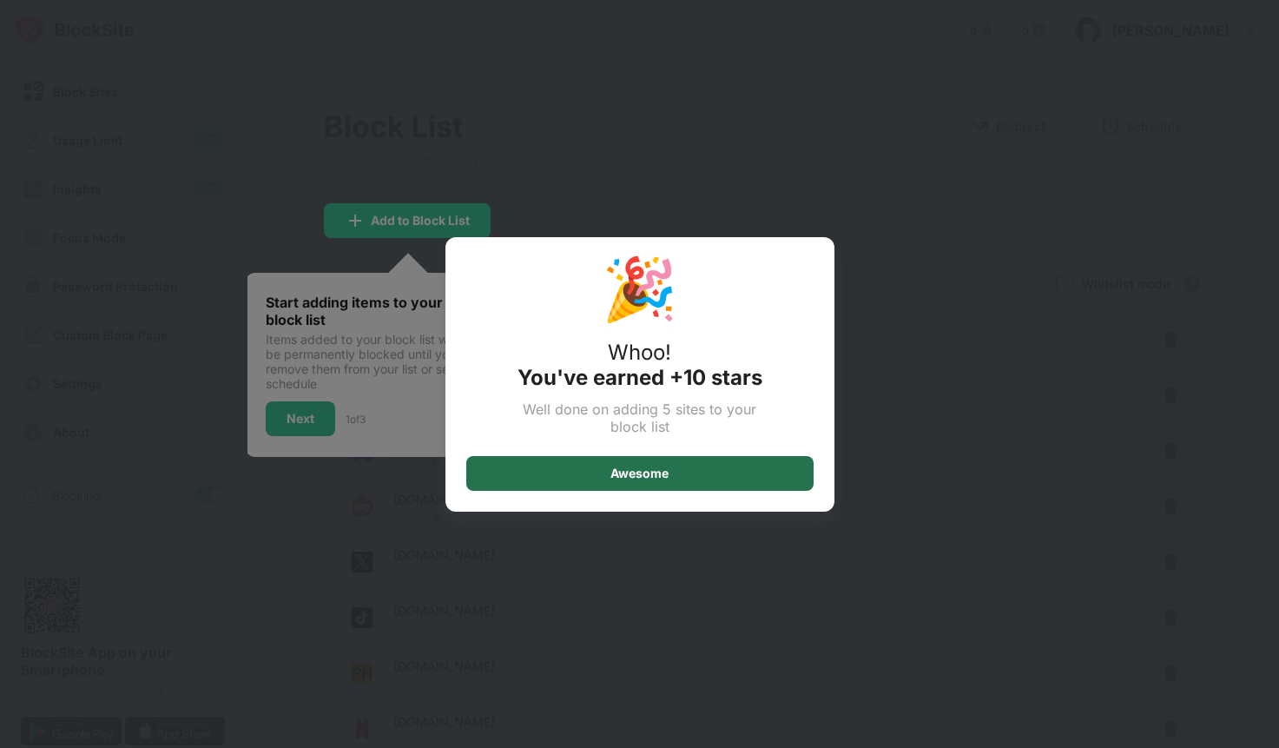
click at [673, 476] on div "Awesome" at bounding box center [639, 473] width 347 height 35
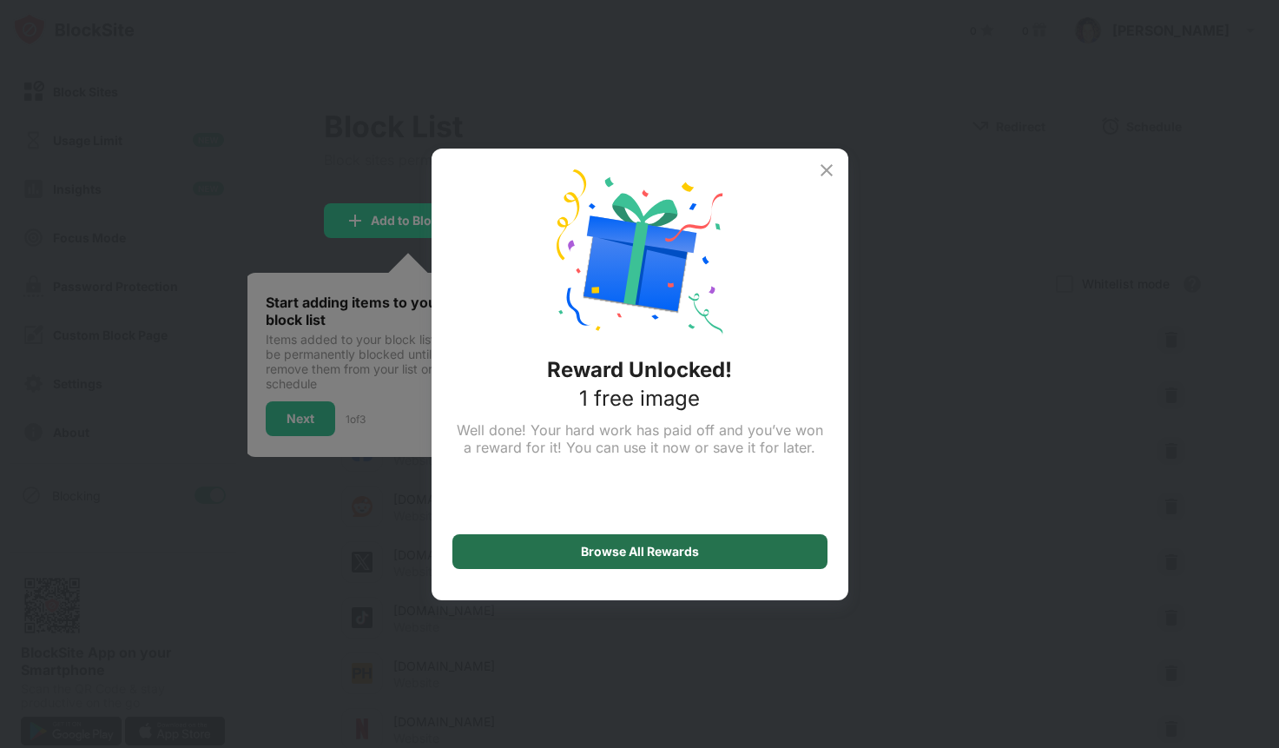
click at [664, 550] on div "Browse All Rewards" at bounding box center [640, 552] width 118 height 14
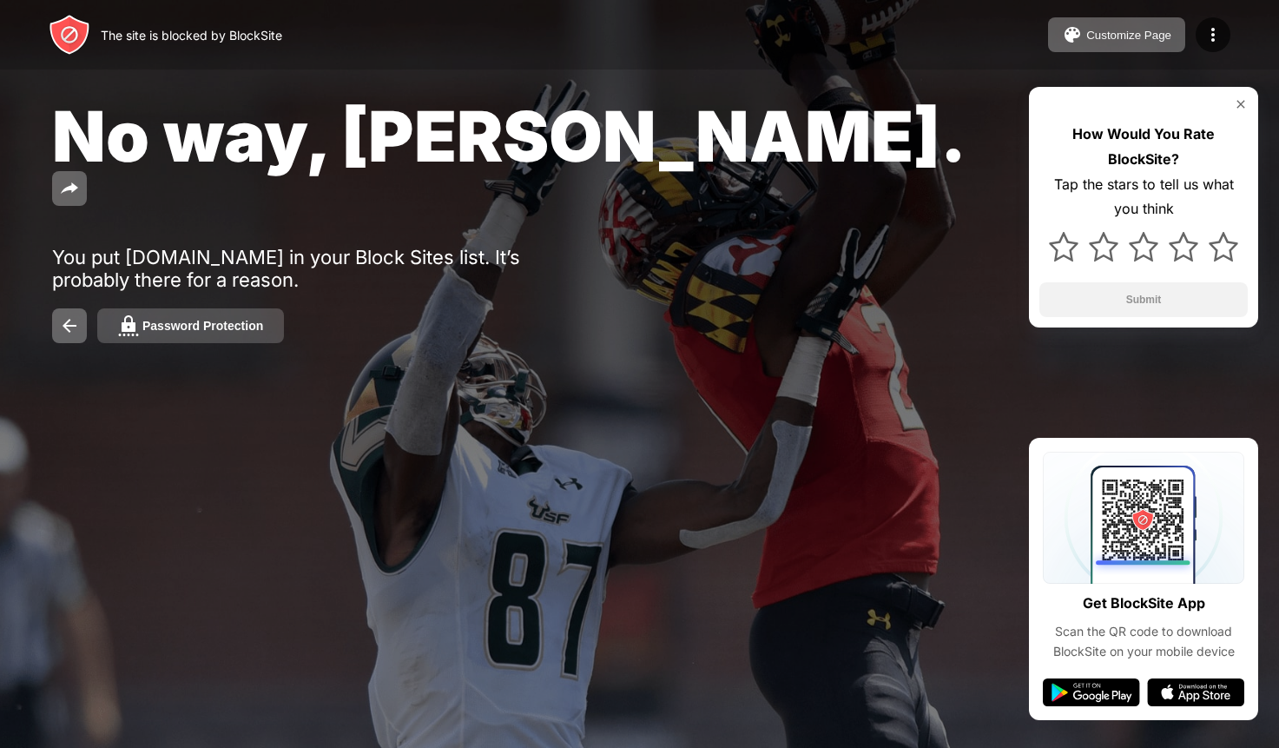
click at [228, 319] on div "Password Protection" at bounding box center [202, 326] width 121 height 14
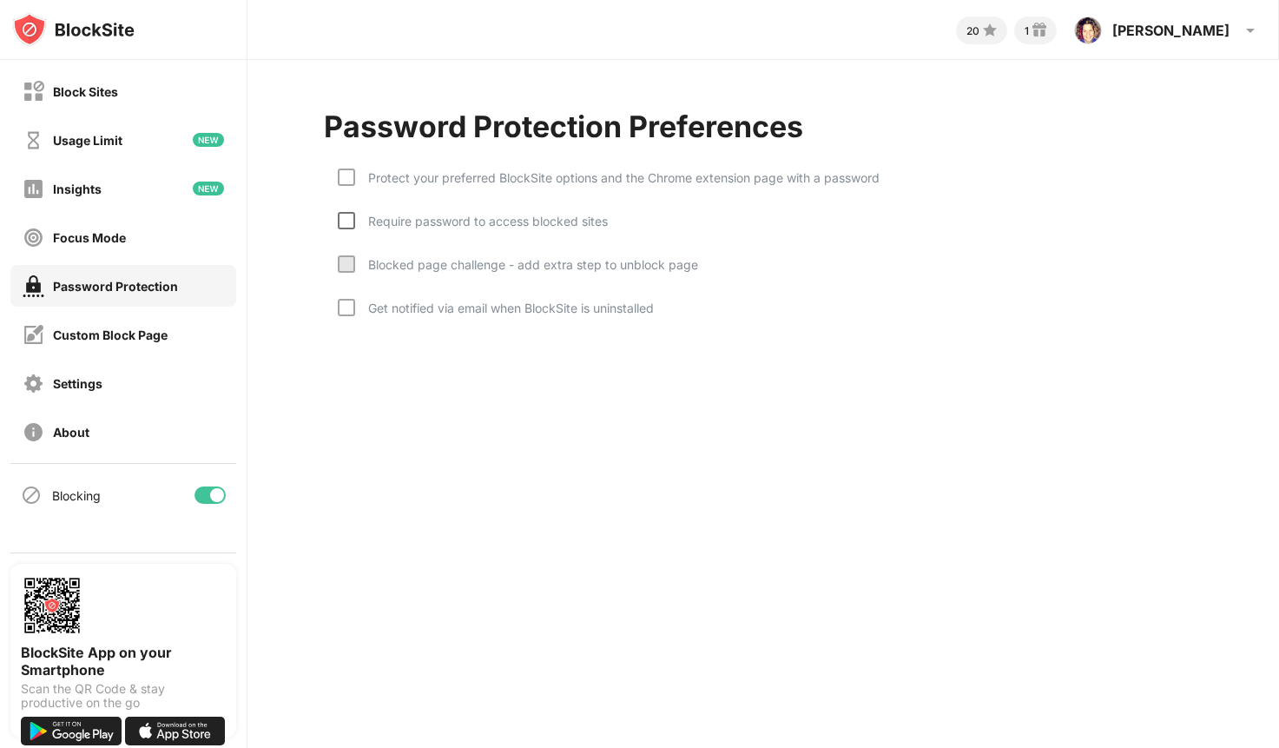
click at [350, 220] on div at bounding box center [346, 220] width 17 height 17
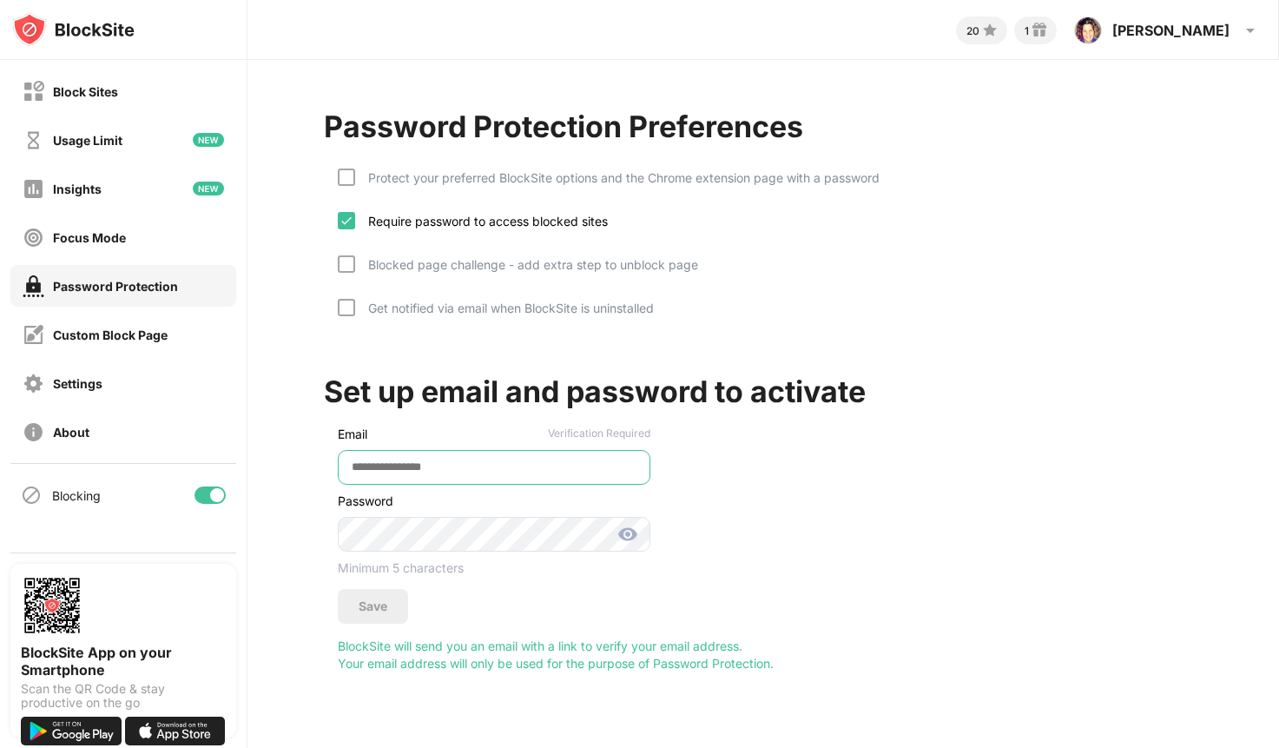
click at [497, 459] on input "email" at bounding box center [494, 467] width 313 height 35
type input "**********"
click at [625, 535] on img at bounding box center [628, 534] width 21 height 21
click at [635, 539] on img at bounding box center [628, 534] width 21 height 21
click at [354, 610] on div "Save" at bounding box center [373, 606] width 70 height 35
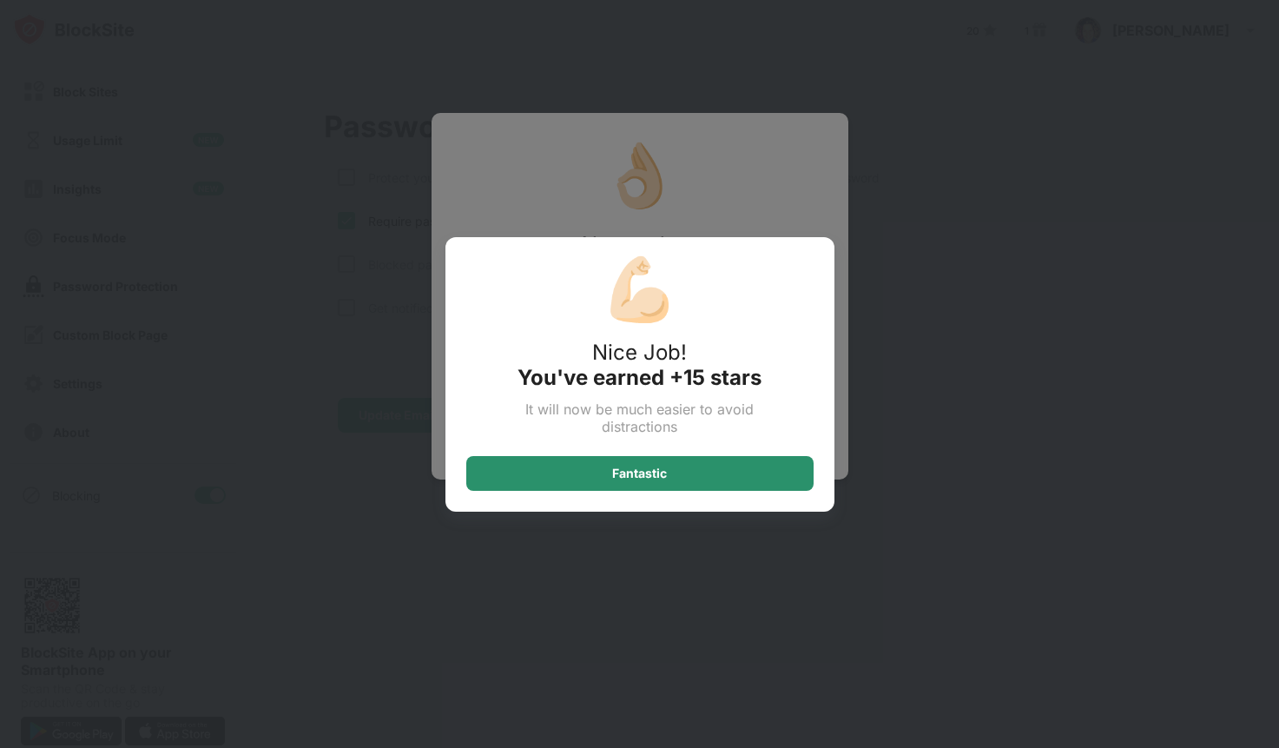
click at [667, 462] on div "Fantastic" at bounding box center [639, 473] width 347 height 35
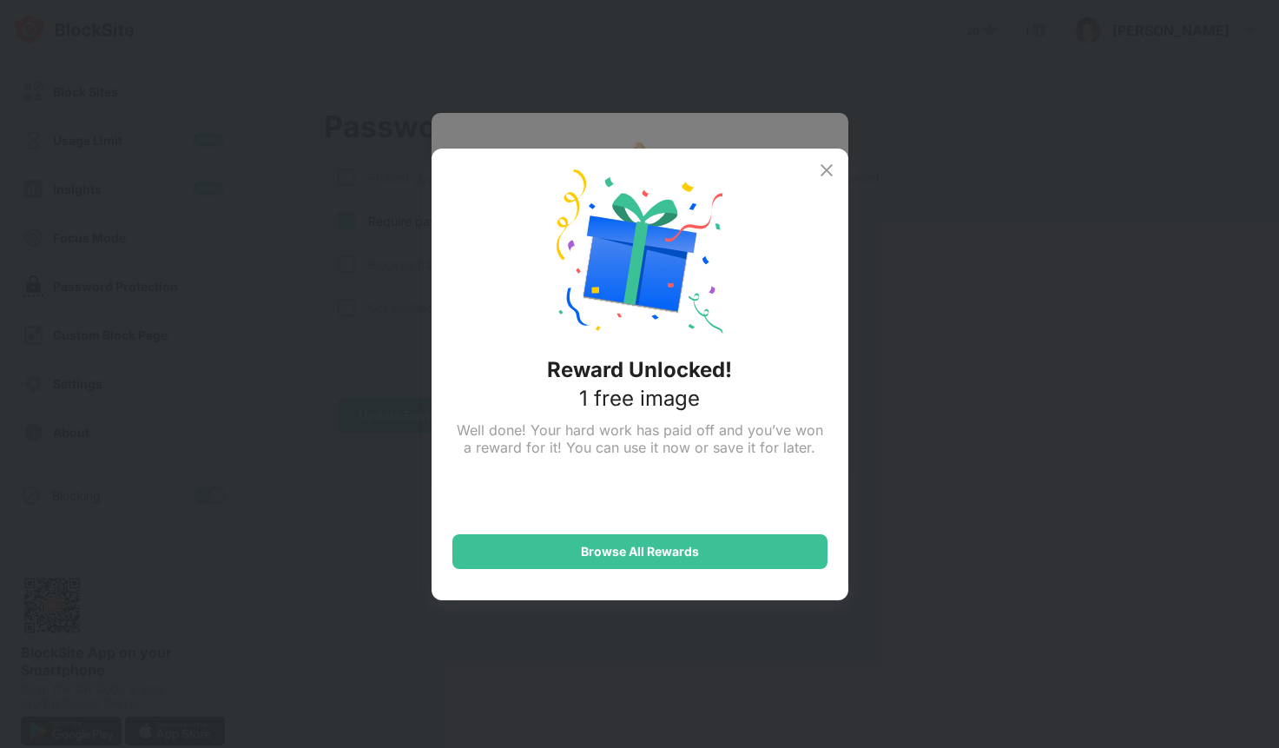
click at [830, 176] on img at bounding box center [826, 170] width 21 height 21
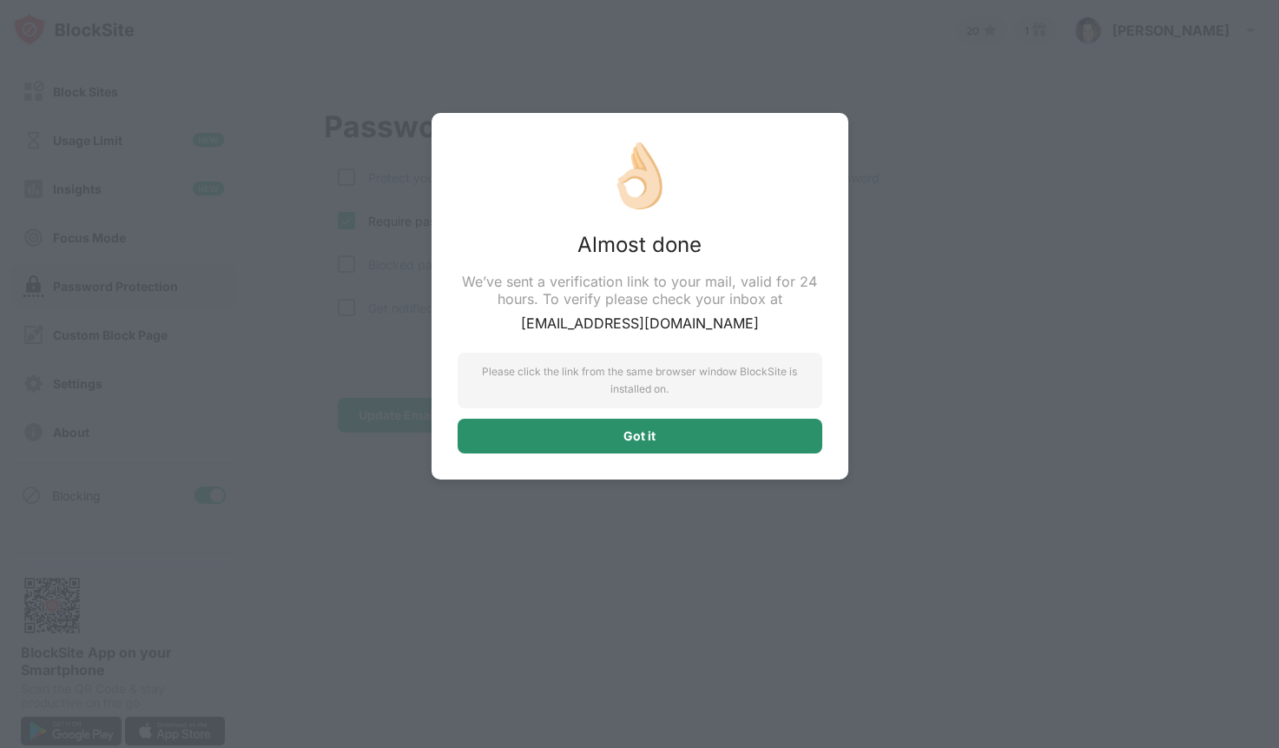
click at [697, 450] on div "Got it" at bounding box center [640, 436] width 365 height 35
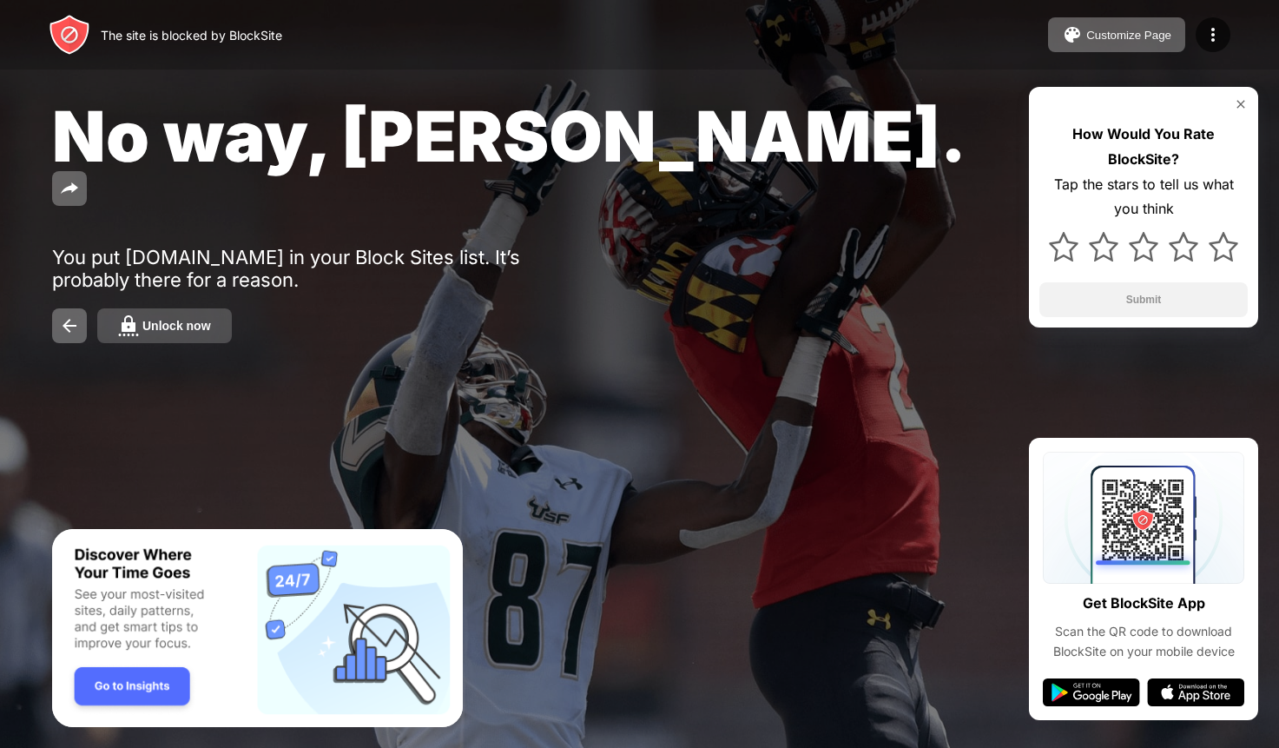
click at [188, 308] on button "Unlock now" at bounding box center [164, 325] width 135 height 35
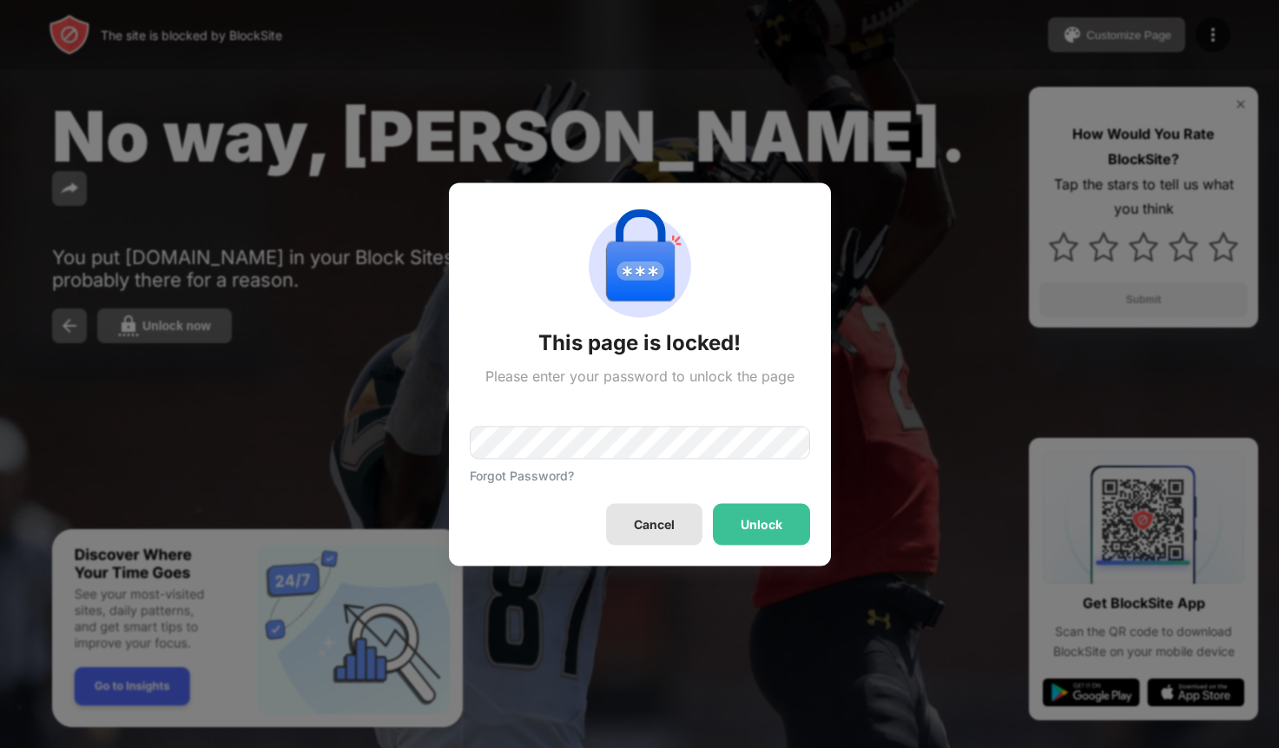
click at [677, 519] on div "Cancel" at bounding box center [654, 524] width 96 height 42
